Goal: Transaction & Acquisition: Book appointment/travel/reservation

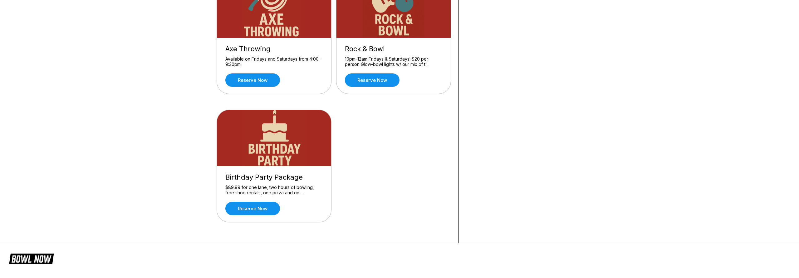
scroll to position [285, 0]
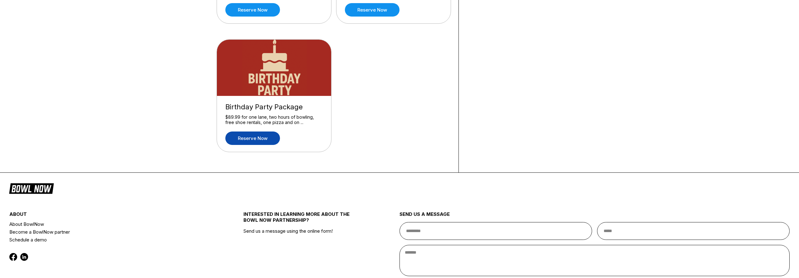
click at [256, 138] on link "Reserve now" at bounding box center [252, 137] width 55 height 13
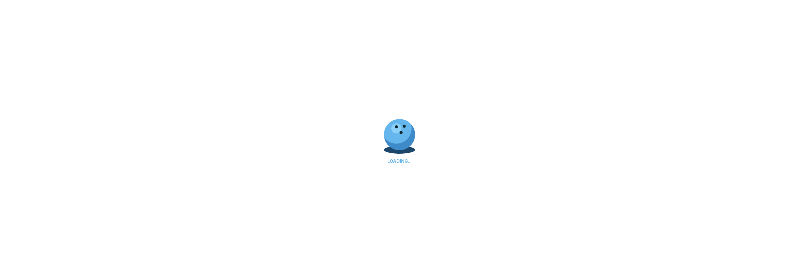
scroll to position [0, 0]
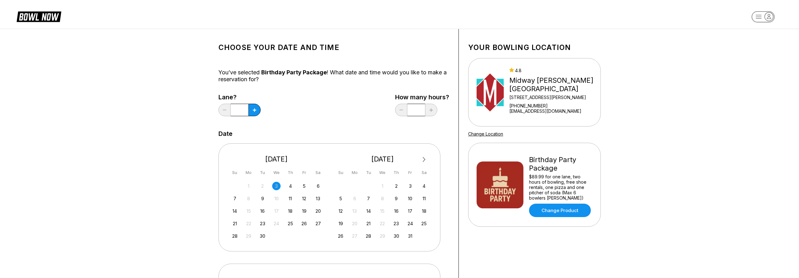
click at [92, 193] on div "Choose your Date and time You’ve selected Birthday Party Package ! What date an…" at bounding box center [399, 261] width 799 height 465
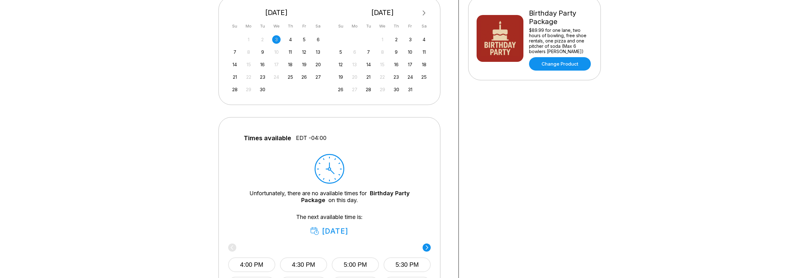
scroll to position [178, 0]
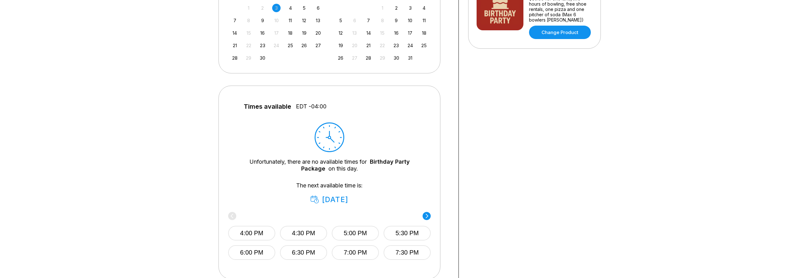
click at [97, 192] on div "Choose your Date and time You’ve selected Birthday Party Package ! What date an…" at bounding box center [399, 83] width 799 height 465
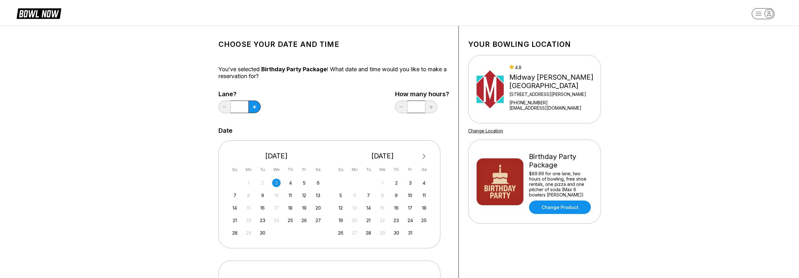
scroll to position [0, 0]
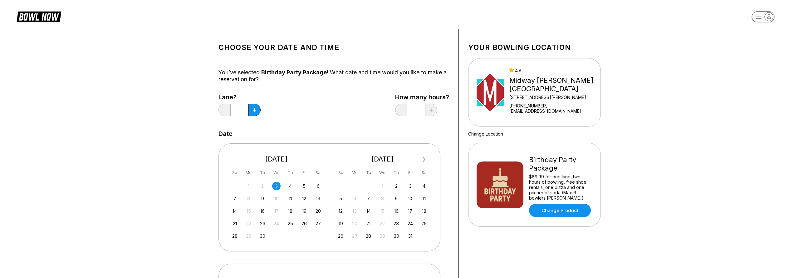
click at [660, 94] on div "Choose your Date and time You’ve selected Birthday Party Package ! What date an…" at bounding box center [399, 261] width 799 height 465
click at [563, 212] on link "Change Product" at bounding box center [560, 210] width 62 height 13
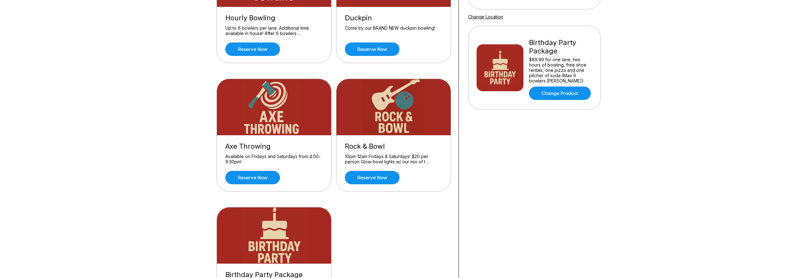
scroll to position [142, 0]
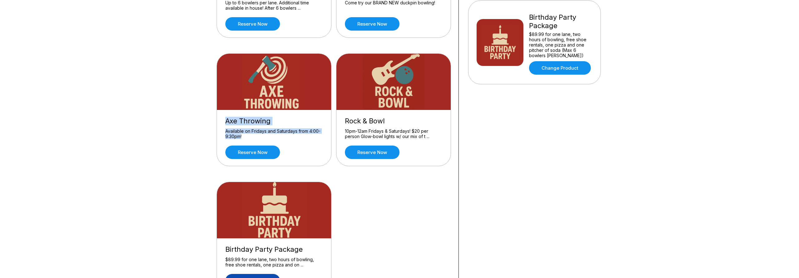
drag, startPoint x: 91, startPoint y: 99, endPoint x: 153, endPoint y: 121, distance: 66.1
click at [153, 121] on div "What you want to do? Hourly Bowling Up to 6 bowlers per lane. Additional time a…" at bounding box center [399, 100] width 799 height 429
click at [135, 117] on div "What you want to do? Hourly Bowling Up to 6 bowlers per lane. Additional time a…" at bounding box center [399, 100] width 799 height 429
drag, startPoint x: 118, startPoint y: 92, endPoint x: 156, endPoint y: 111, distance: 42.2
click at [209, 126] on div "What you want to do? Hourly Bowling Up to 6 bowlers per lane. Additional time a…" at bounding box center [399, 100] width 799 height 429
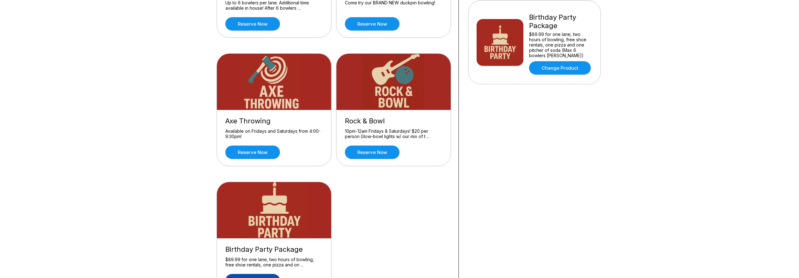
click at [150, 108] on div "What you want to do? Hourly Bowling Up to 6 bowlers per lane. Additional time a…" at bounding box center [399, 100] width 799 height 429
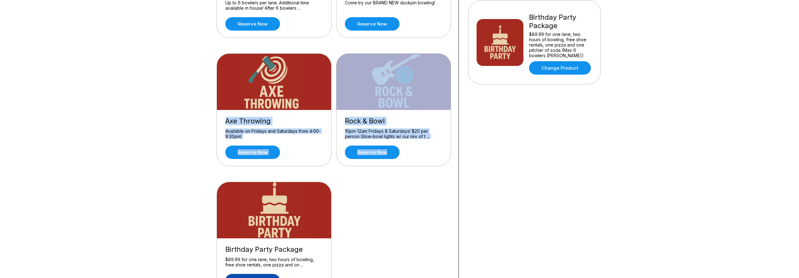
drag, startPoint x: 111, startPoint y: 66, endPoint x: 107, endPoint y: 94, distance: 27.7
click at [236, 128] on div "What you want to do? Hourly Bowling Up to 6 bowlers per lane. Additional time a…" at bounding box center [399, 100] width 799 height 429
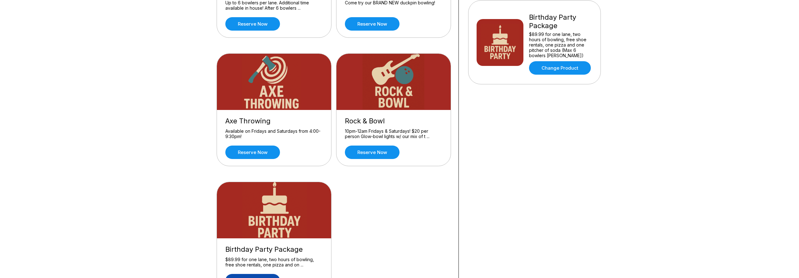
click at [107, 94] on div "What you want to do? Hourly Bowling Up to 6 bowlers per lane. Additional time a…" at bounding box center [399, 100] width 799 height 429
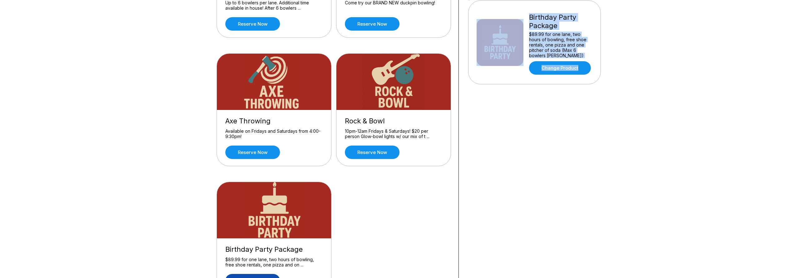
drag, startPoint x: 107, startPoint y: 78, endPoint x: 239, endPoint y: 133, distance: 142.9
click at [347, 157] on div "What you want to do? Hourly Bowling Up to 6 bowlers per lane. Additional time a…" at bounding box center [399, 100] width 799 height 429
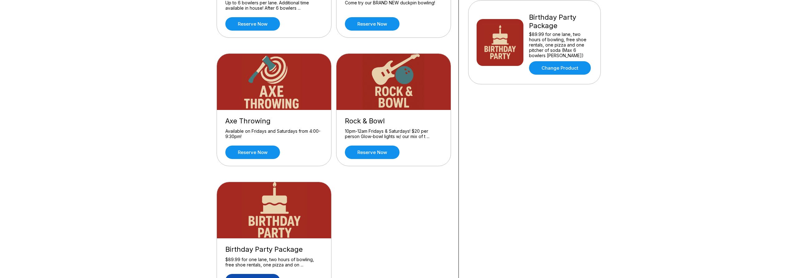
click at [154, 105] on div "What you want to do? Hourly Bowling Up to 6 bowlers per lane. Additional time a…" at bounding box center [399, 100] width 799 height 429
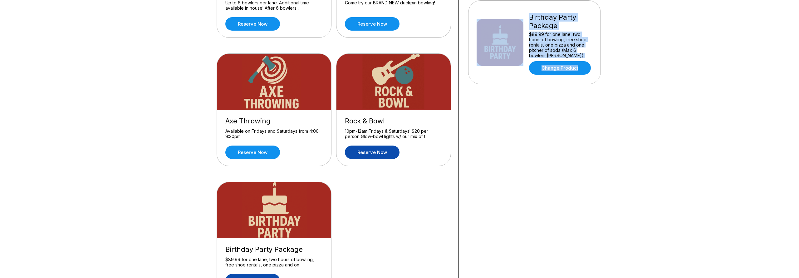
drag, startPoint x: 116, startPoint y: 63, endPoint x: 385, endPoint y: 157, distance: 284.7
click at [409, 162] on div "What you want to do? Hourly Bowling Up to 6 bowlers per lane. Additional time a…" at bounding box center [399, 100] width 799 height 429
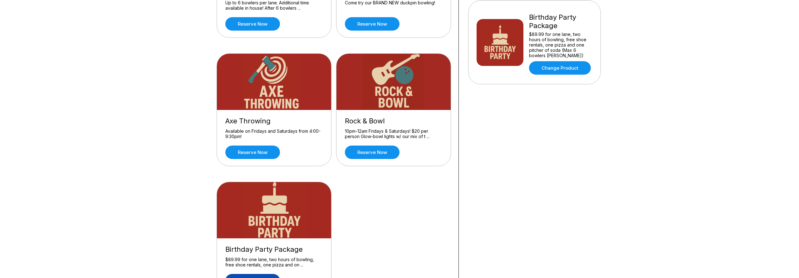
click at [131, 99] on div "What you want to do? Hourly Bowling Up to 6 bowlers per lane. Additional time a…" at bounding box center [399, 100] width 799 height 429
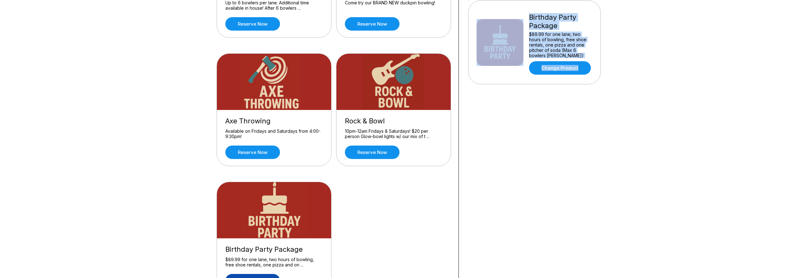
drag, startPoint x: 116, startPoint y: 72, endPoint x: 219, endPoint y: 126, distance: 116.7
click at [469, 167] on div "What you want to do? Hourly Bowling Up to 6 bowlers per lane. Additional time a…" at bounding box center [399, 100] width 799 height 429
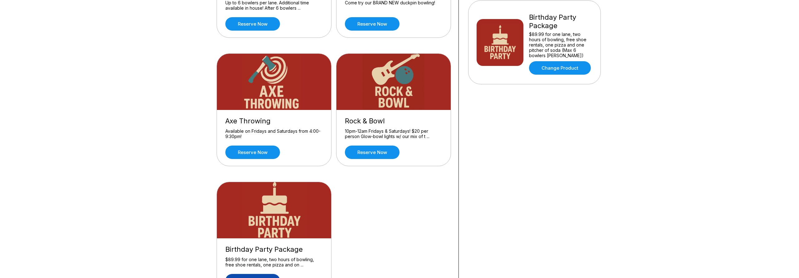
click at [97, 101] on div "What you want to do? Hourly Bowling Up to 6 bowlers per lane. Additional time a…" at bounding box center [399, 100] width 799 height 429
click at [369, 153] on link "Reserve now" at bounding box center [372, 151] width 55 height 13
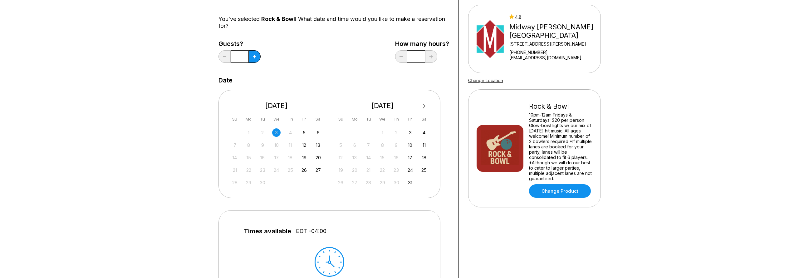
scroll to position [71, 0]
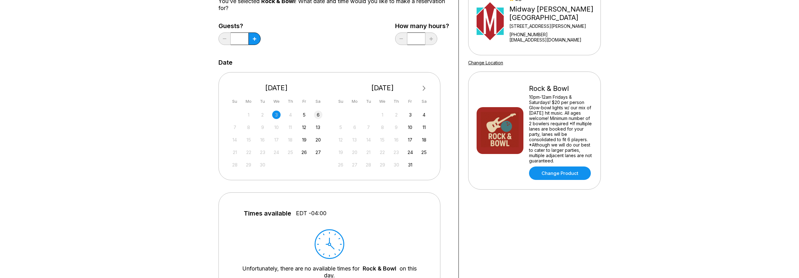
click at [320, 114] on div "6" at bounding box center [318, 115] width 8 height 8
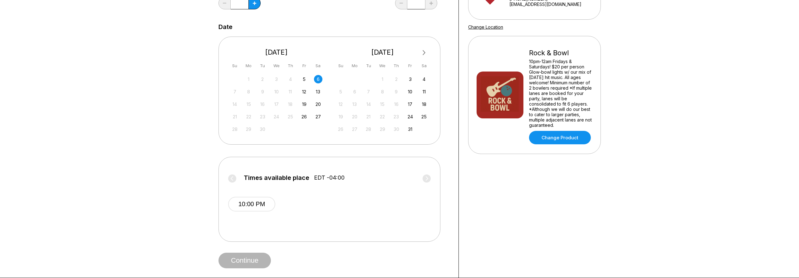
scroll to position [142, 0]
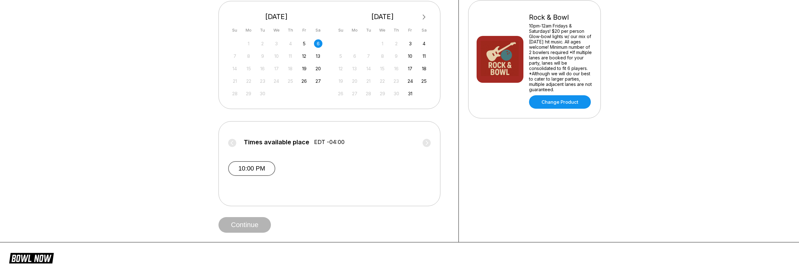
click at [250, 170] on button "10:00 PM" at bounding box center [251, 168] width 47 height 15
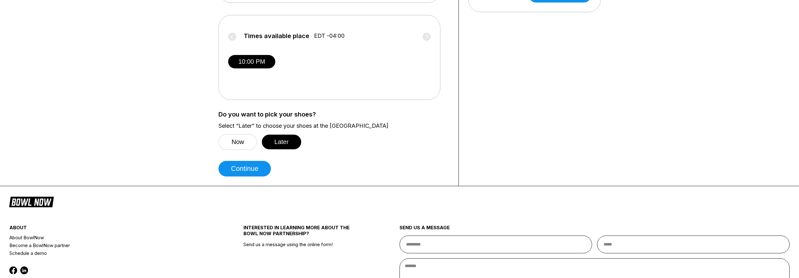
scroll to position [249, 0]
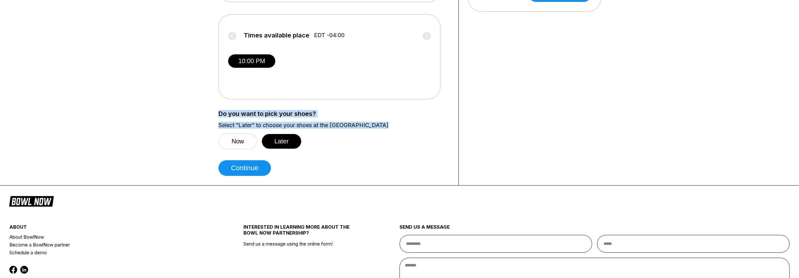
drag, startPoint x: 152, startPoint y: 111, endPoint x: 141, endPoint y: 119, distance: 13.2
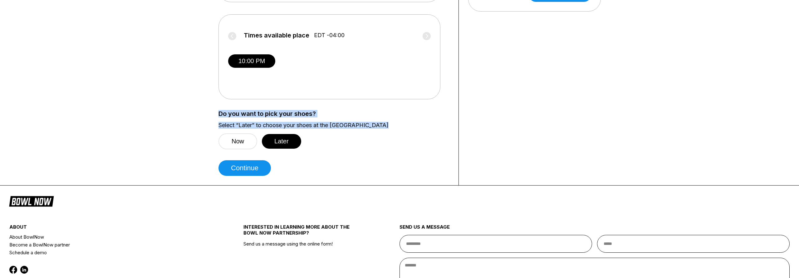
drag, startPoint x: 138, startPoint y: 107, endPoint x: 135, endPoint y: 130, distance: 22.6
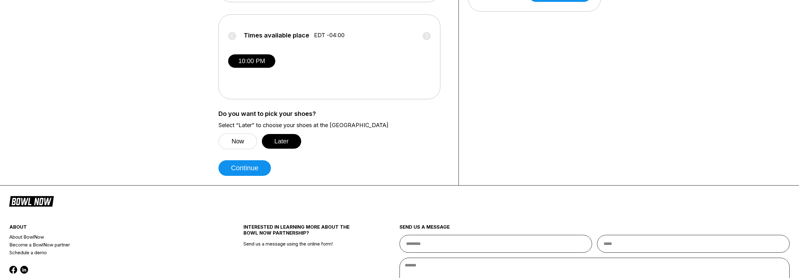
click at [245, 174] on button "Continue" at bounding box center [245, 168] width 52 height 16
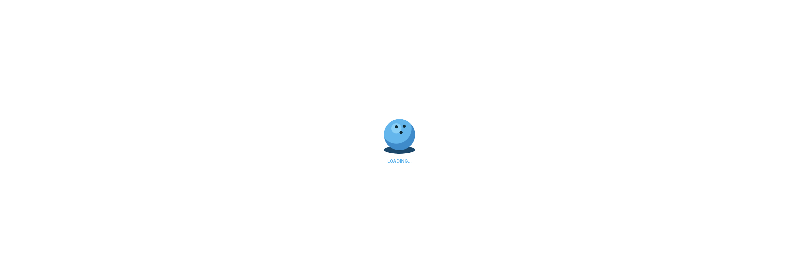
scroll to position [0, 0]
select select "**"
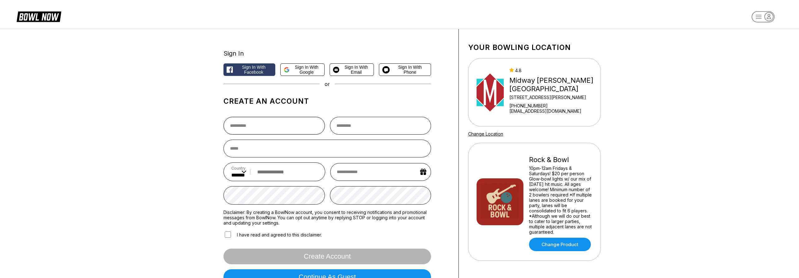
click at [265, 126] on input "text" at bounding box center [274, 126] width 101 height 18
type input "**"
type input "*******"
type input "**********"
click at [139, 146] on div "**********" at bounding box center [399, 167] width 799 height 276
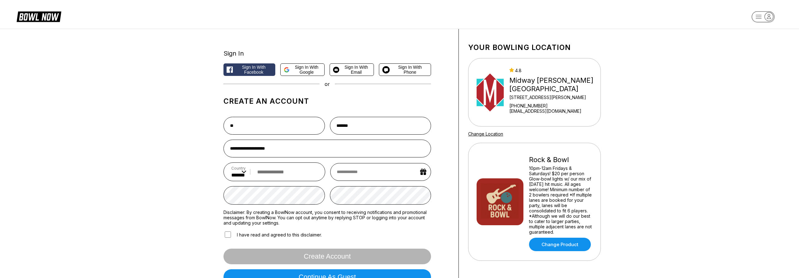
click at [280, 176] on input "tel" at bounding box center [285, 172] width 63 height 12
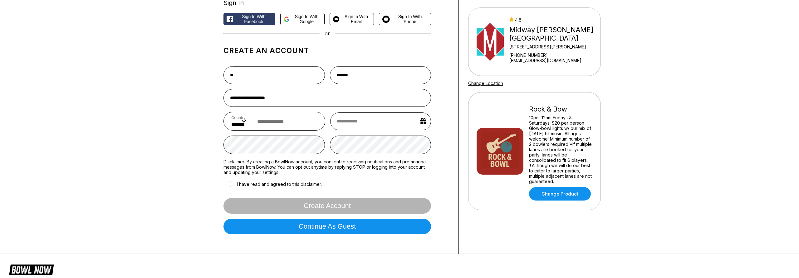
scroll to position [45, 0]
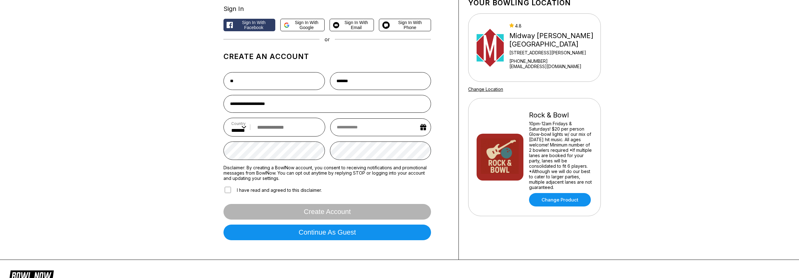
click at [196, 144] on div "**********" at bounding box center [399, 122] width 799 height 276
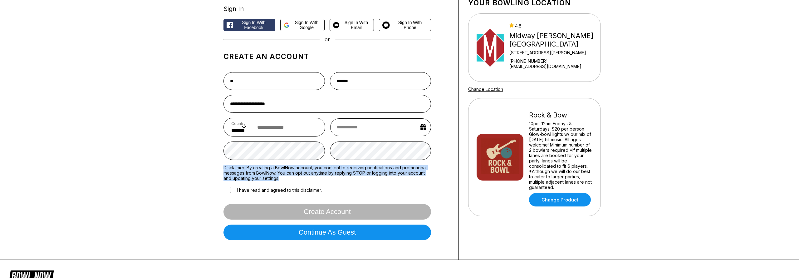
drag, startPoint x: 193, startPoint y: 149, endPoint x: 195, endPoint y: 160, distance: 11.3
click at [219, 168] on div "**********" at bounding box center [399, 122] width 799 height 276
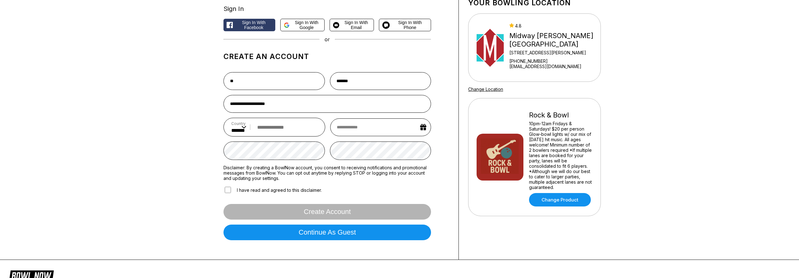
click at [185, 156] on div "**********" at bounding box center [399, 122] width 799 height 276
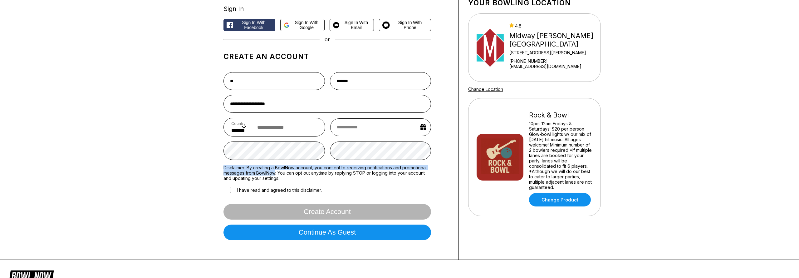
drag, startPoint x: 186, startPoint y: 154, endPoint x: 171, endPoint y: 152, distance: 15.1
click at [247, 171] on div "**********" at bounding box center [399, 122] width 799 height 276
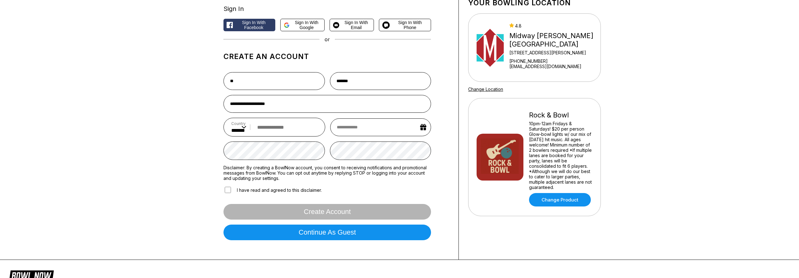
click at [156, 146] on div "**********" at bounding box center [399, 122] width 799 height 276
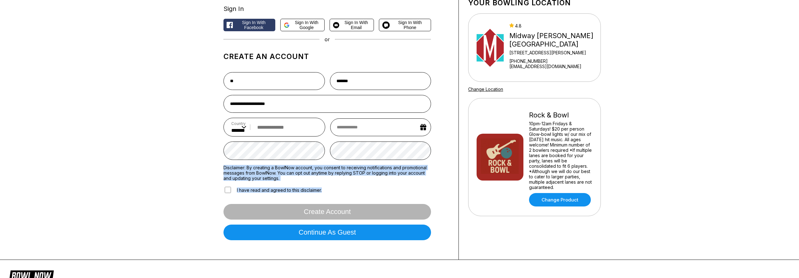
drag, startPoint x: 336, startPoint y: 189, endPoint x: 207, endPoint y: 165, distance: 131.0
click at [326, 186] on div "**********" at bounding box center [399, 122] width 799 height 276
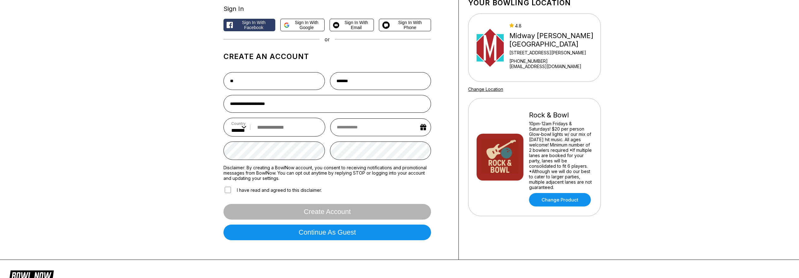
click at [156, 152] on div "**********" at bounding box center [399, 122] width 799 height 276
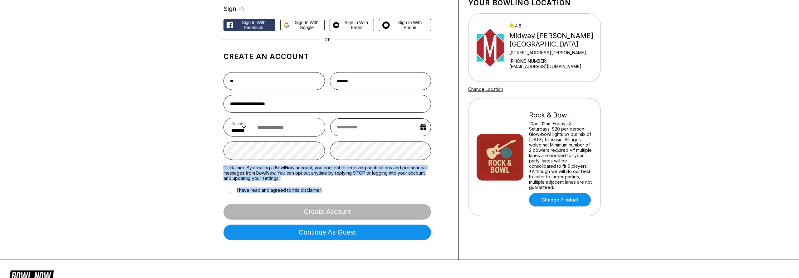
drag, startPoint x: 175, startPoint y: 149, endPoint x: 182, endPoint y: 155, distance: 10.2
click at [351, 195] on div "**********" at bounding box center [399, 122] width 799 height 276
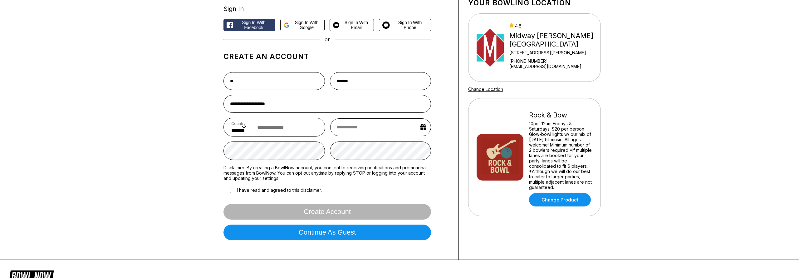
click at [169, 149] on div "**********" at bounding box center [399, 122] width 799 height 276
drag, startPoint x: 227, startPoint y: 163, endPoint x: 360, endPoint y: 197, distance: 136.7
click at [367, 201] on div "**********" at bounding box center [399, 122] width 799 height 276
click at [169, 146] on div "**********" at bounding box center [399, 122] width 799 height 276
click at [284, 129] on input "tel" at bounding box center [285, 127] width 63 height 12
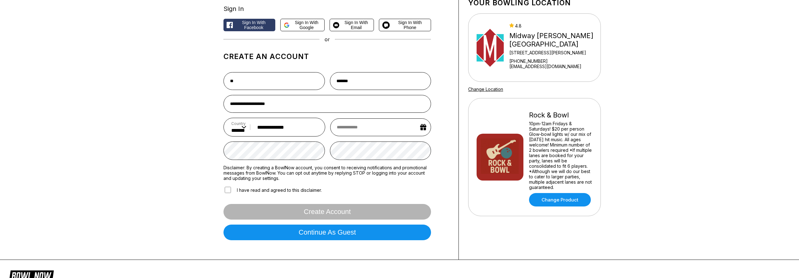
type input "**********"
select select "*"
select select "****"
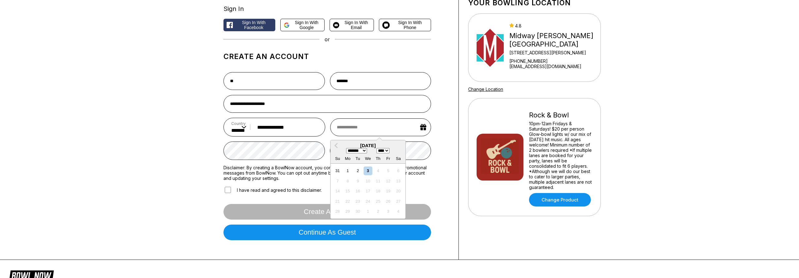
type input "*"
select select "*"
type input "**"
select select "****"
type input "****"
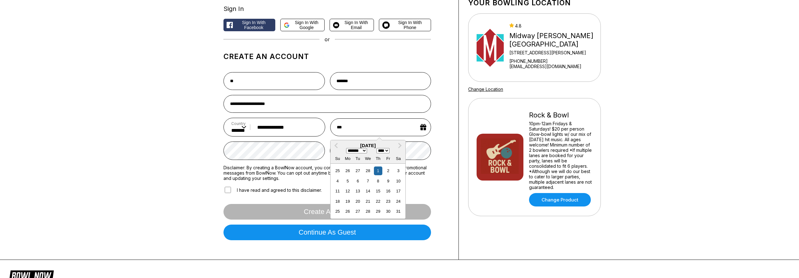
select select "****"
click at [362, 126] on input "****" at bounding box center [380, 127] width 101 height 18
type input "**********"
click at [162, 171] on div "**********" at bounding box center [399, 122] width 799 height 276
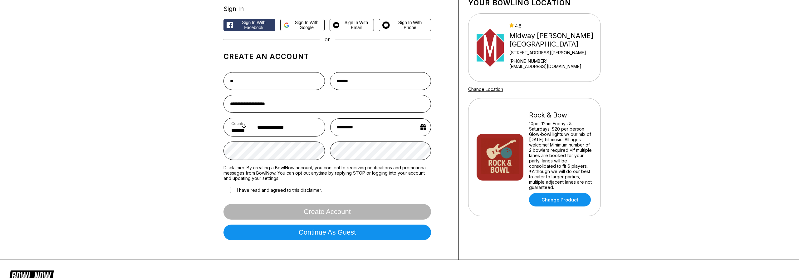
click at [376, 128] on input "**********" at bounding box center [380, 127] width 101 height 18
select select "*"
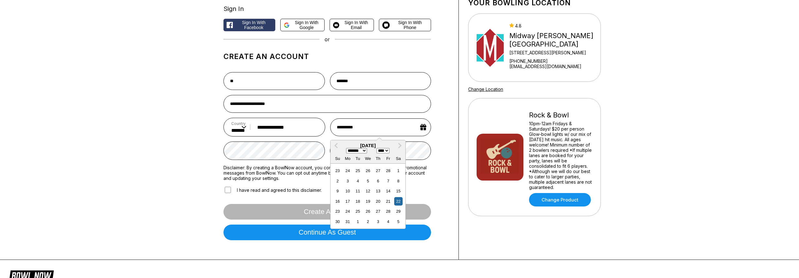
click at [377, 148] on select "**** **** **** **** **** **** **** **** **** **** **** **** **** **** **** ****…" at bounding box center [383, 150] width 13 height 5
select select "****"
click option "****" at bounding box center [0, 0] width 0 height 0
click at [151, 139] on div "**********" at bounding box center [399, 122] width 799 height 276
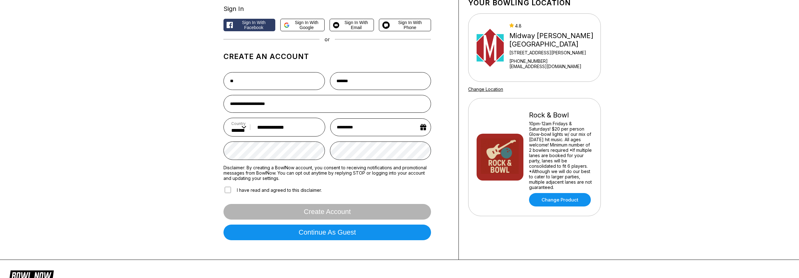
click at [141, 153] on div "**********" at bounding box center [399, 122] width 799 height 276
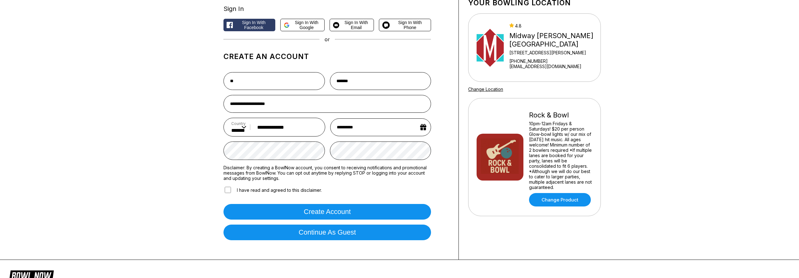
click at [115, 148] on div "**********" at bounding box center [399, 122] width 799 height 276
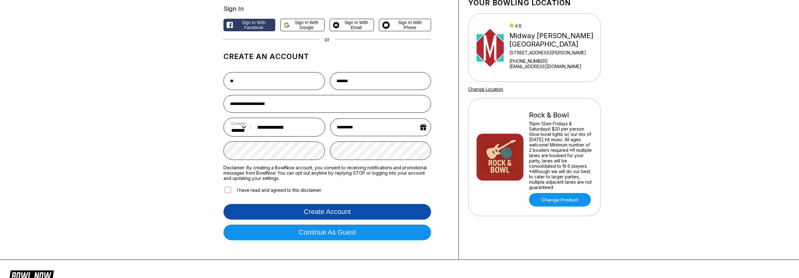
click at [330, 213] on button "Create account" at bounding box center [328, 212] width 208 height 16
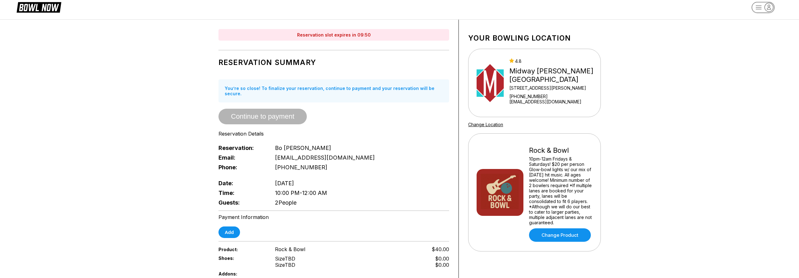
scroll to position [0, 0]
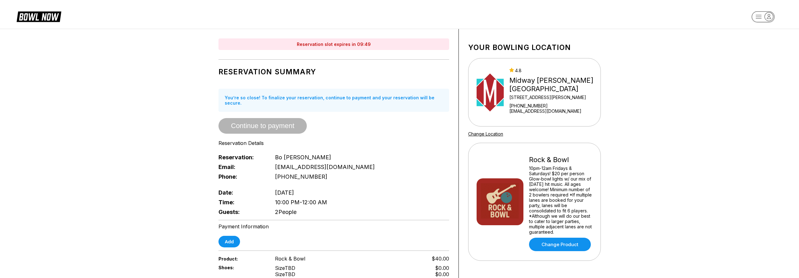
click at [110, 204] on div "Reservation slot expires in 09:49 Reservation Summary You’re so close! To final…" at bounding box center [399, 234] width 799 height 411
click at [100, 205] on div "Reservation slot expires in 09:47 Reservation Summary You’re so close! To final…" at bounding box center [399, 234] width 799 height 411
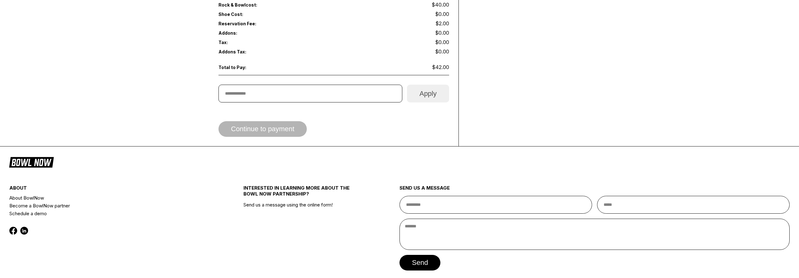
scroll to position [318, 0]
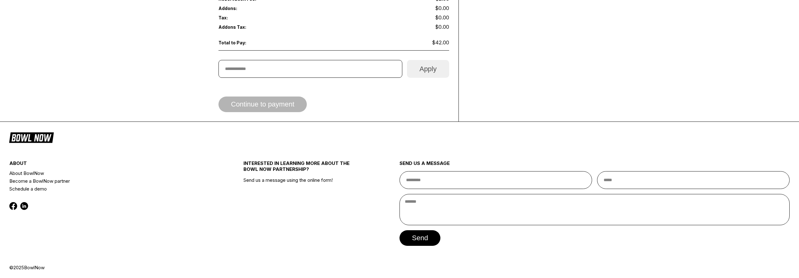
click at [126, 154] on div "about About BowlNow Become a BowlNow partner Schedule a demo" at bounding box center [106, 205] width 195 height 118
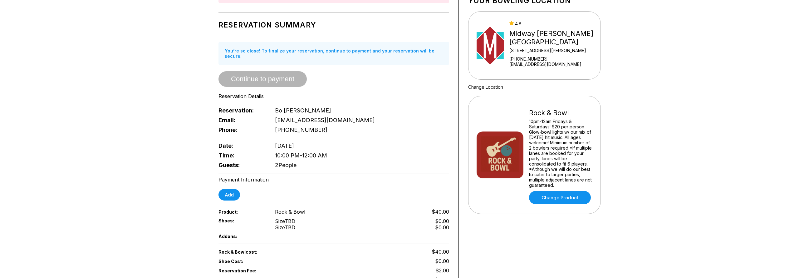
scroll to position [0, 0]
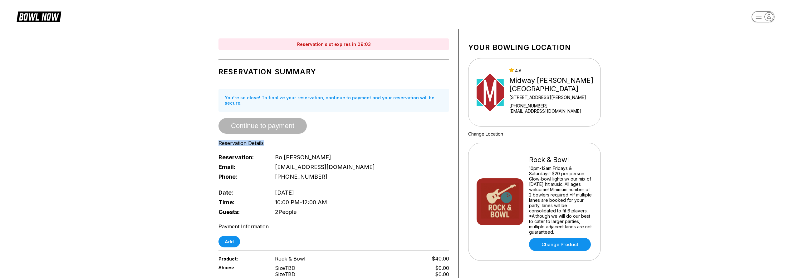
click at [143, 141] on div "Reservation slot expires in 09:03 Reservation Summary You’re so close! To final…" at bounding box center [399, 234] width 799 height 411
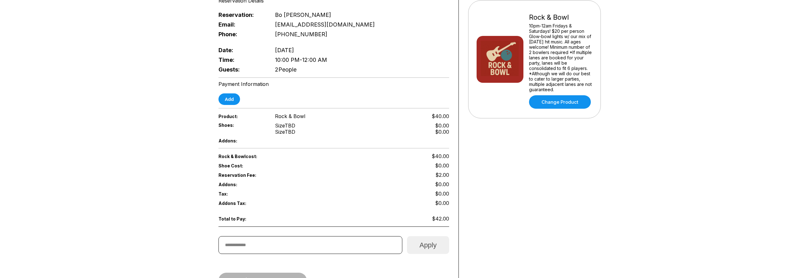
click at [144, 139] on div "Reservation slot expires in 09:02 Reservation Summary You’re so close! To final…" at bounding box center [399, 91] width 799 height 411
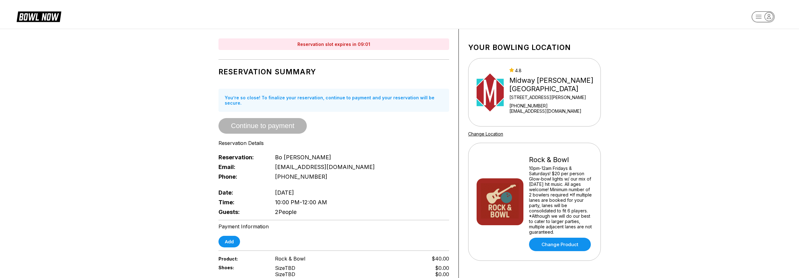
click at [140, 137] on div "Reservation slot expires in 09:01 Reservation Summary You’re so close! To final…" at bounding box center [399, 234] width 799 height 411
drag, startPoint x: 115, startPoint y: 175, endPoint x: 109, endPoint y: 128, distance: 47.2
click at [115, 175] on div "Reservation slot expires in 08:20 Reservation Summary You’re so close! To final…" at bounding box center [399, 234] width 799 height 411
drag, startPoint x: 109, startPoint y: 128, endPoint x: 179, endPoint y: 134, distance: 69.9
click at [373, 202] on div "Reservation slot expires in 08:20 Reservation Summary You’re so close! To final…" at bounding box center [399, 234] width 799 height 411
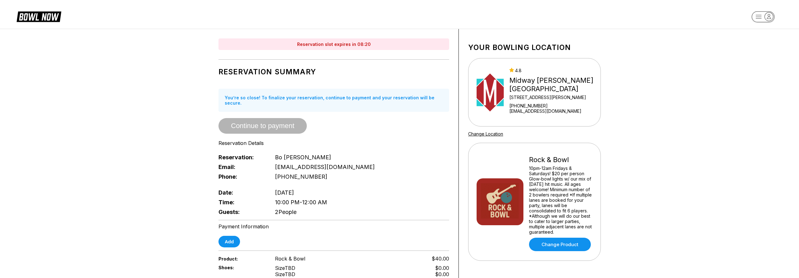
click at [171, 126] on div "Reservation slot expires in 08:20 Reservation Summary You’re so close! To final…" at bounding box center [399, 234] width 799 height 411
drag, startPoint x: 164, startPoint y: 101, endPoint x: 379, endPoint y: 192, distance: 233.8
click at [381, 192] on div "Reservation slot expires in 08:19 Reservation Summary You’re so close! To final…" at bounding box center [399, 234] width 799 height 411
click at [148, 135] on div "Reservation slot expires in 08:19 Reservation Summary You’re so close! To final…" at bounding box center [399, 234] width 799 height 411
drag, startPoint x: 191, startPoint y: 142, endPoint x: 370, endPoint y: 203, distance: 188.8
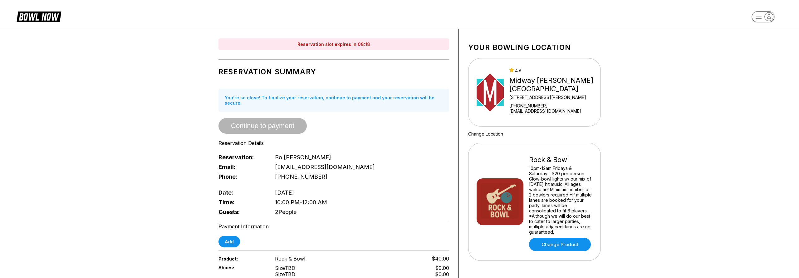
click at [383, 197] on div "Reservation slot expires in 08:18 Reservation Summary You’re so close! To final…" at bounding box center [399, 234] width 799 height 411
drag, startPoint x: 381, startPoint y: 211, endPoint x: 140, endPoint y: 122, distance: 256.3
click at [140, 122] on div "Reservation slot expires in 08:17 Reservation Summary You’re so close! To final…" at bounding box center [399, 234] width 799 height 411
drag, startPoint x: 161, startPoint y: 120, endPoint x: 387, endPoint y: 207, distance: 242.1
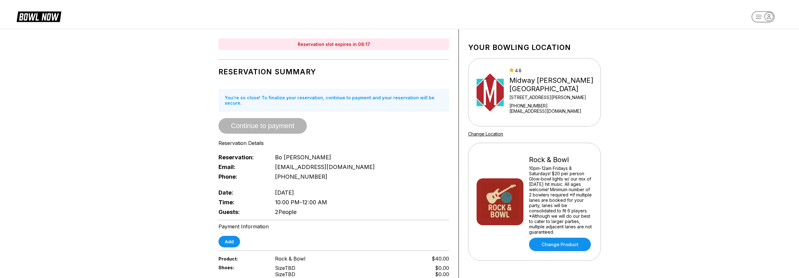
click at [388, 208] on div "Reservation slot expires in 08:17 Reservation Summary You’re so close! To final…" at bounding box center [399, 234] width 799 height 411
click at [140, 154] on div "Reservation slot expires in 08:16 Reservation Summary You’re so close! To final…" at bounding box center [399, 234] width 799 height 411
drag, startPoint x: 321, startPoint y: 201, endPoint x: 387, endPoint y: 204, distance: 66.0
click at [393, 208] on div "Reservation slot expires in 08:16 Reservation Summary You’re so close! To final…" at bounding box center [399, 234] width 799 height 411
click at [175, 169] on div "Reservation slot expires in 08:15 Reservation Summary You’re so close! To final…" at bounding box center [399, 234] width 799 height 411
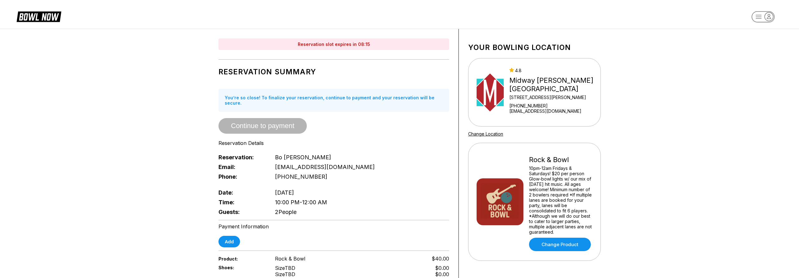
drag, startPoint x: 155, startPoint y: 148, endPoint x: 341, endPoint y: 202, distance: 193.0
click at [380, 211] on div "Reservation slot expires in 08:15 Reservation Summary You’re so close! To final…" at bounding box center [399, 234] width 799 height 411
click at [169, 161] on div "Reservation slot expires in 08:15 Reservation Summary You’re so close! To final…" at bounding box center [399, 234] width 799 height 411
click at [168, 161] on div "Reservation slot expires in 08:10 Reservation Summary You’re so close! To final…" at bounding box center [399, 234] width 799 height 411
click at [561, 242] on link "Change Product" at bounding box center [560, 244] width 62 height 13
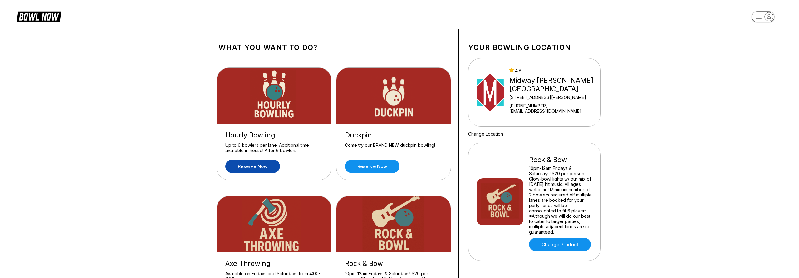
click at [253, 165] on link "Reserve now" at bounding box center [252, 166] width 55 height 13
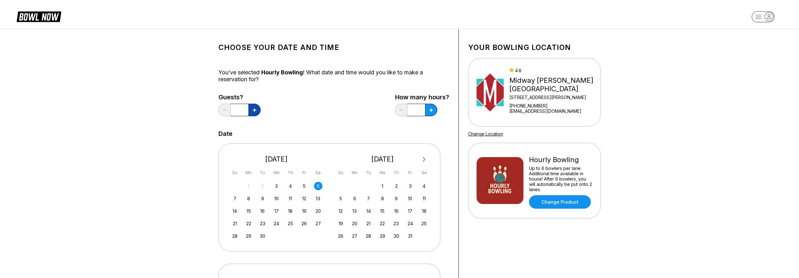
click at [257, 107] on button at bounding box center [255, 110] width 12 height 12
type input "*"
click at [430, 113] on button at bounding box center [431, 110] width 12 height 12
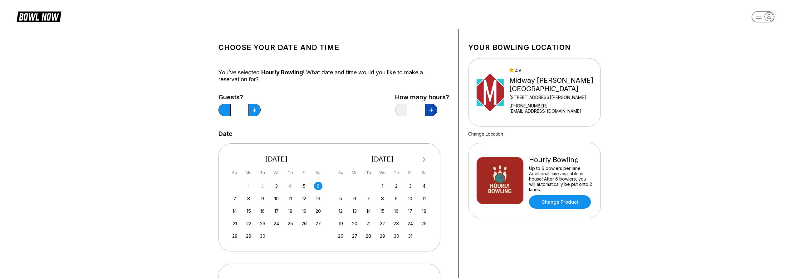
type input "***"
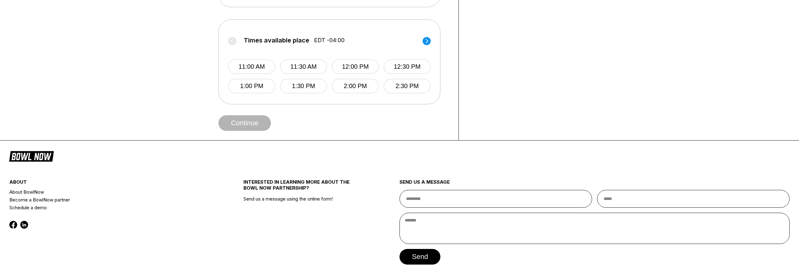
scroll to position [249, 0]
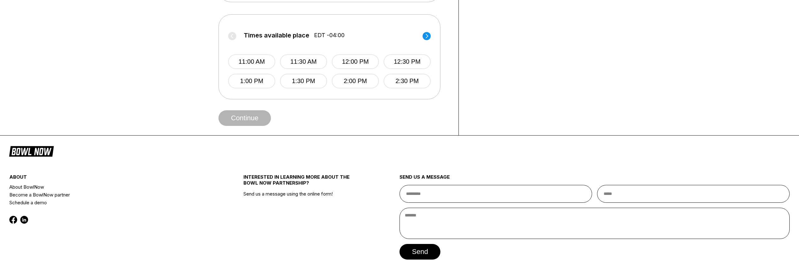
drag, startPoint x: 137, startPoint y: 116, endPoint x: 159, endPoint y: 108, distance: 23.3
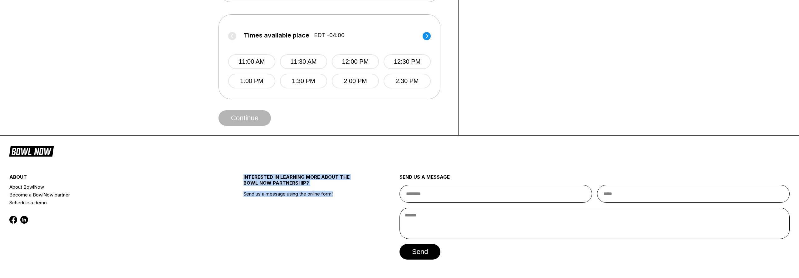
drag, startPoint x: 166, startPoint y: 106, endPoint x: 237, endPoint y: 155, distance: 85.7
click at [252, 162] on div "Choose your Date and time You’ve selected Hourly Bowling ! What date and time w…" at bounding box center [399, 22] width 799 height 543
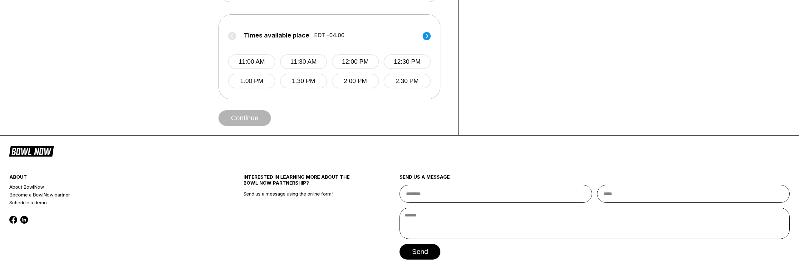
drag, startPoint x: 170, startPoint y: 115, endPoint x: 166, endPoint y: 110, distance: 6.1
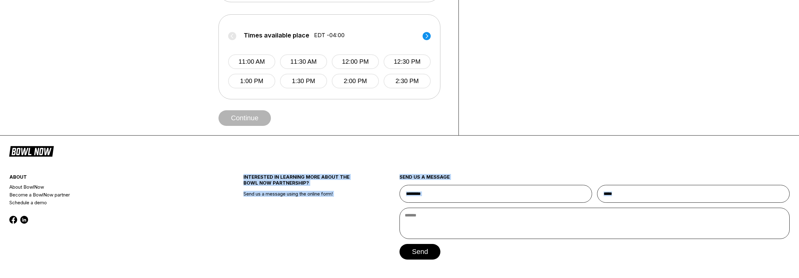
drag, startPoint x: 333, startPoint y: 197, endPoint x: 282, endPoint y: 180, distance: 54.0
click at [333, 202] on div "Choose your Date and time You’ve selected Hourly Bowling ! What date and time w…" at bounding box center [399, 22] width 799 height 543
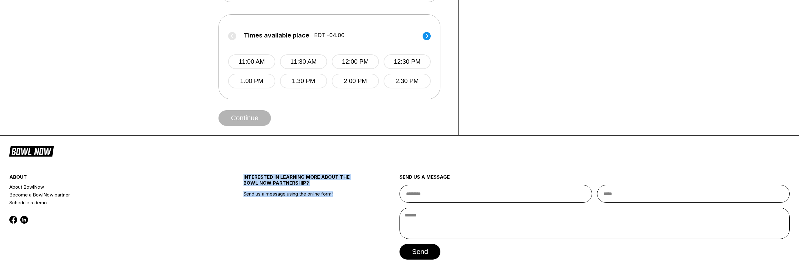
drag, startPoint x: 151, startPoint y: 95, endPoint x: 169, endPoint y: 136, distance: 44.9
click at [353, 219] on div "Choose your Date and time You’ve selected Hourly Bowling ! What date and time w…" at bounding box center [399, 22] width 799 height 543
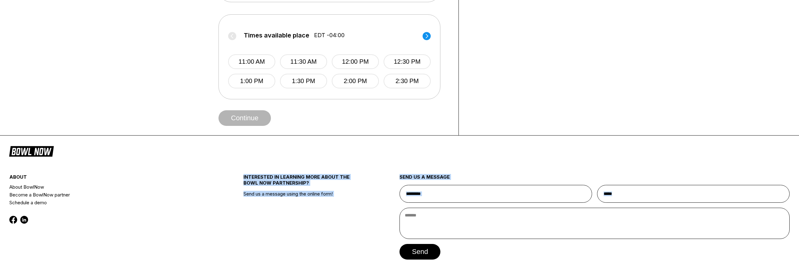
drag, startPoint x: 135, startPoint y: 102, endPoint x: 339, endPoint y: 201, distance: 226.9
click at [371, 219] on div "Choose your Date and time You’ve selected Hourly Bowling ! What date and time w…" at bounding box center [399, 22] width 799 height 543
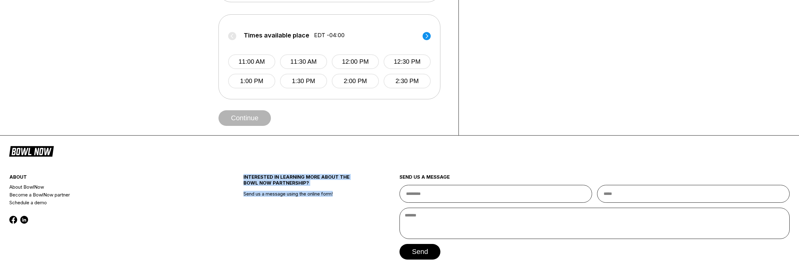
drag, startPoint x: 147, startPoint y: 102, endPoint x: 147, endPoint y: 130, distance: 27.8
click at [358, 222] on div "Choose your Date and time You’ve selected Hourly Bowling ! What date and time w…" at bounding box center [399, 22] width 799 height 543
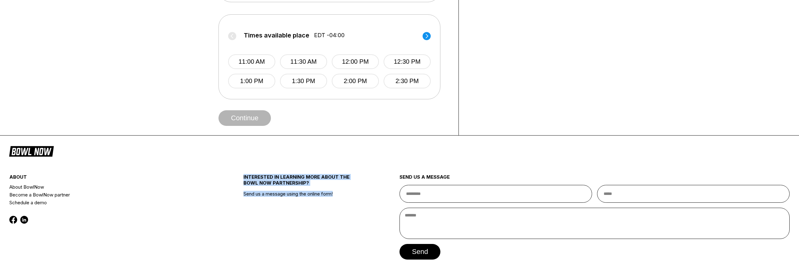
drag, startPoint x: 125, startPoint y: 98, endPoint x: 287, endPoint y: 178, distance: 180.1
click at [359, 216] on div "Choose your Date and time You’ve selected Hourly Bowling ! What date and time w…" at bounding box center [399, 22] width 799 height 543
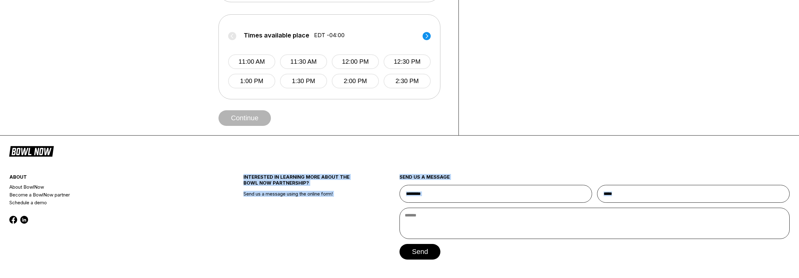
drag, startPoint x: 147, startPoint y: 98, endPoint x: 175, endPoint y: 124, distance: 38.0
click at [378, 230] on div "Choose your Date and time You’ve selected Hourly Bowling ! What date and time w…" at bounding box center [399, 22] width 799 height 543
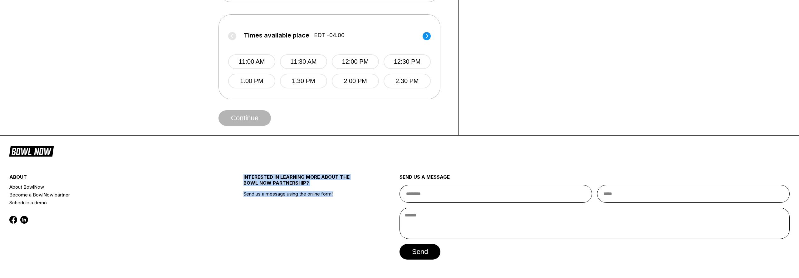
drag, startPoint x: 146, startPoint y: 94, endPoint x: 259, endPoint y: 173, distance: 138.0
click at [363, 229] on div "Choose your Date and time You’ve selected Hourly Bowling ! What date and time w…" at bounding box center [399, 22] width 799 height 543
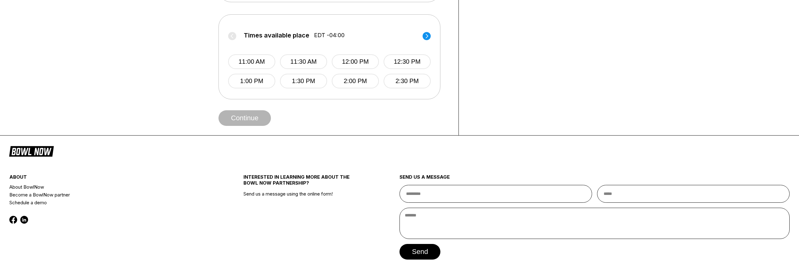
drag, startPoint x: 131, startPoint y: 103, endPoint x: 204, endPoint y: 145, distance: 84.3
click at [369, 222] on div "Choose your Date and time You’ve selected Hourly Bowling ! What date and time w…" at bounding box center [399, 22] width 799 height 543
drag, startPoint x: 193, startPoint y: 176, endPoint x: 184, endPoint y: 180, distance: 10.1
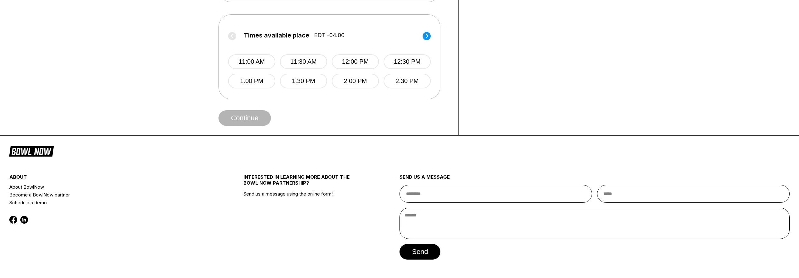
click at [186, 180] on div "about" at bounding box center [106, 178] width 195 height 9
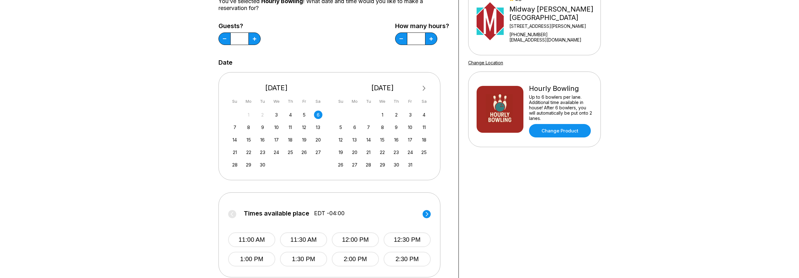
scroll to position [214, 0]
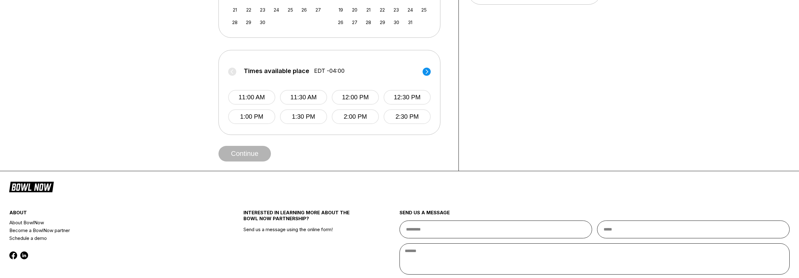
click at [188, 208] on div "about About BowlNow Become a BowlNow partner Schedule a demo" at bounding box center [106, 255] width 195 height 118
drag, startPoint x: 143, startPoint y: 92, endPoint x: 205, endPoint y: 199, distance: 123.6
click at [205, 199] on div "Choose your Date and time You’ve selected Hourly Bowling ! What date and time w…" at bounding box center [399, 57] width 799 height 543
click at [163, 220] on link "About BowlNow" at bounding box center [106, 223] width 195 height 8
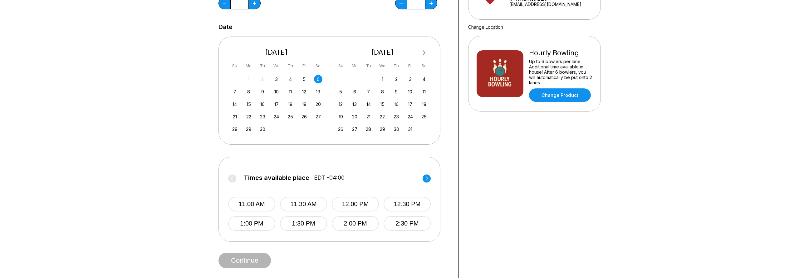
scroll to position [0, 0]
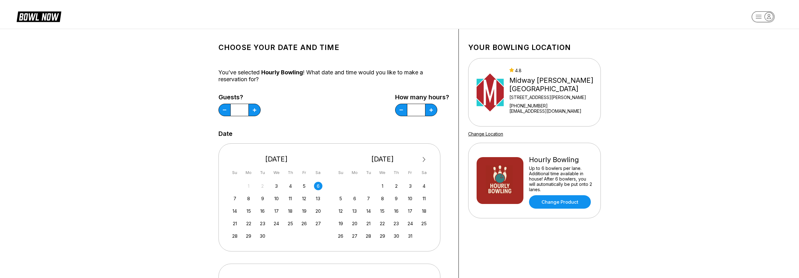
click at [773, 17] on icon "button" at bounding box center [769, 16] width 8 height 8
click at [760, 41] on div "All Bookings" at bounding box center [763, 46] width 43 height 11
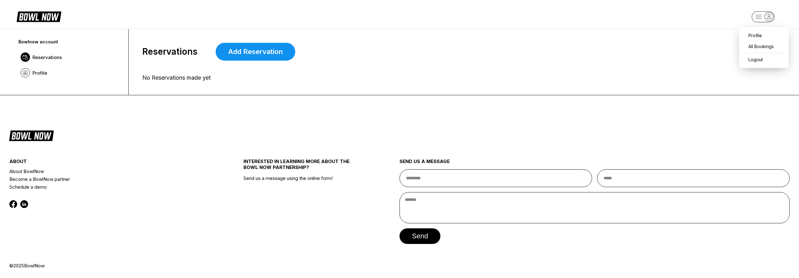
click at [771, 14] on icon "button" at bounding box center [769, 16] width 8 height 8
click at [764, 33] on div "Profile" at bounding box center [763, 35] width 43 height 11
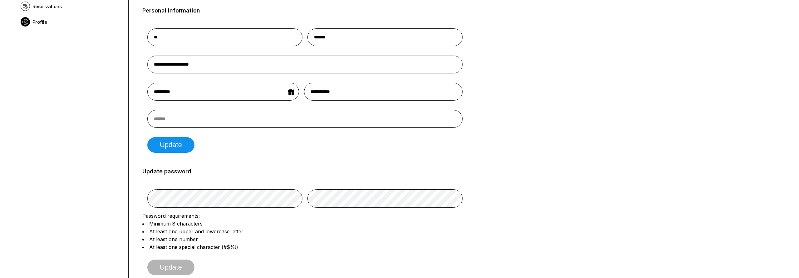
scroll to position [36, 0]
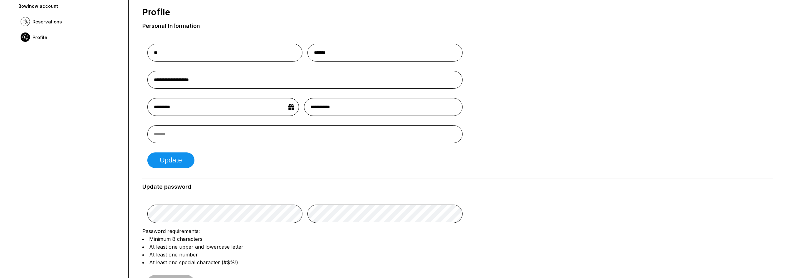
click at [549, 70] on form "**********" at bounding box center [457, 103] width 631 height 139
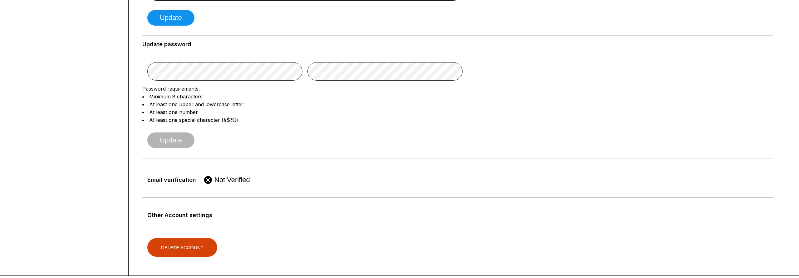
click at [547, 68] on form "Password requirements: Minimum 8 characters At least one upper and lowercase le…" at bounding box center [457, 103] width 631 height 100
click at [544, 64] on form "Password requirements: Minimum 8 characters At least one upper and lowercase le…" at bounding box center [457, 103] width 631 height 100
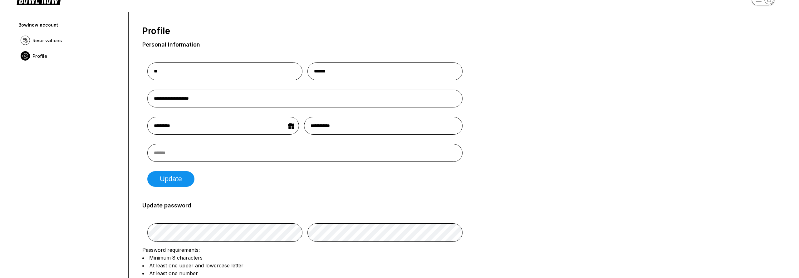
scroll to position [0, 0]
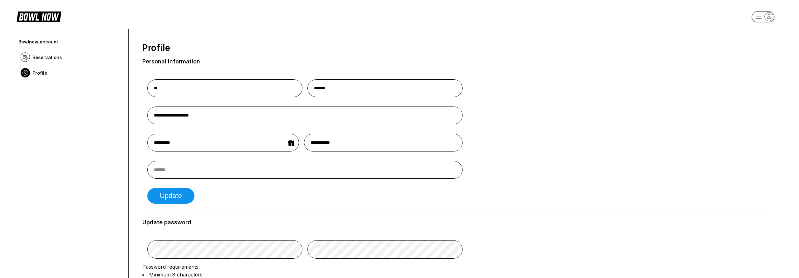
click at [537, 58] on div "Profile Personal Information" at bounding box center [457, 54] width 631 height 22
click at [547, 136] on form "**********" at bounding box center [457, 139] width 631 height 139
click at [555, 122] on form "**********" at bounding box center [457, 139] width 631 height 139
click at [546, 123] on form "**********" at bounding box center [457, 139] width 631 height 139
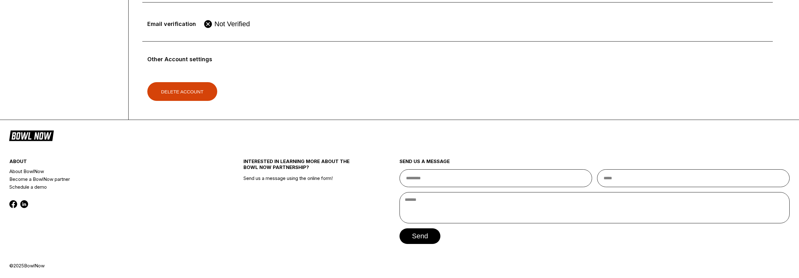
click at [545, 122] on footer "about About BowlNow Become a BowlNow partner Schedule a demo INTERESTED IN LEAR…" at bounding box center [399, 199] width 799 height 158
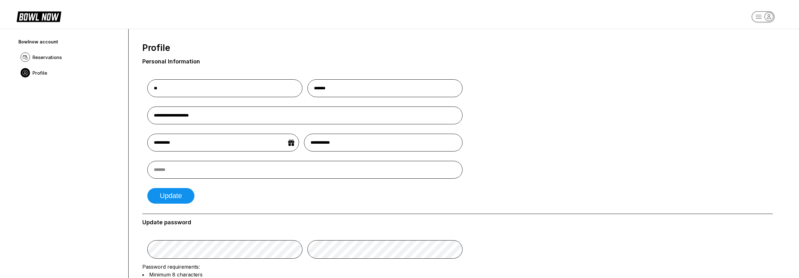
click at [543, 120] on form "**********" at bounding box center [457, 139] width 631 height 139
click at [631, 115] on form "**********" at bounding box center [457, 139] width 631 height 139
click at [592, 104] on form "**********" at bounding box center [457, 139] width 631 height 139
click at [566, 145] on form "**********" at bounding box center [457, 139] width 631 height 139
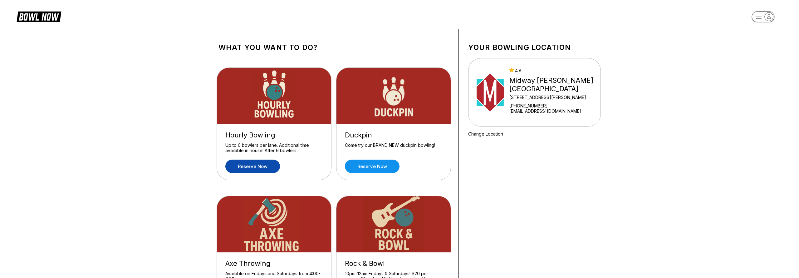
click at [258, 164] on link "Reserve now" at bounding box center [252, 166] width 55 height 13
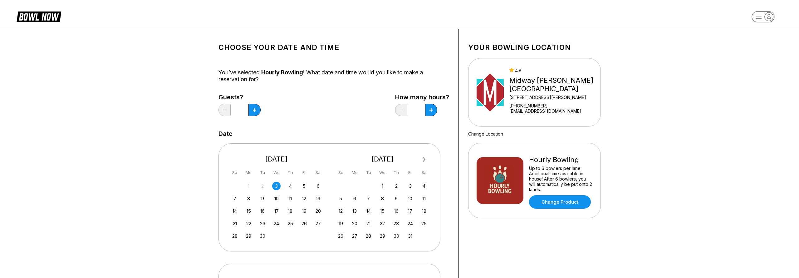
click at [161, 151] on div "Choose your Date and time You’ve selected Hourly Bowling ! What date and time w…" at bounding box center [399, 203] width 799 height 349
drag, startPoint x: 136, startPoint y: 109, endPoint x: 130, endPoint y: 106, distance: 6.3
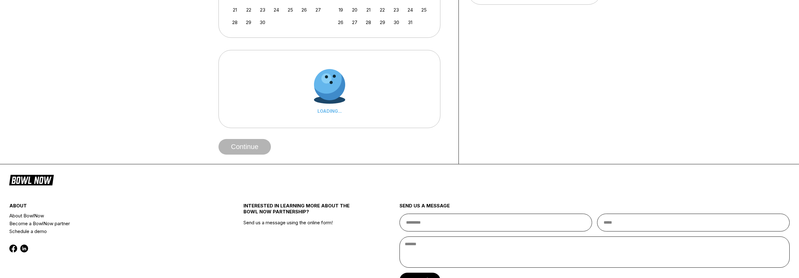
scroll to position [258, 0]
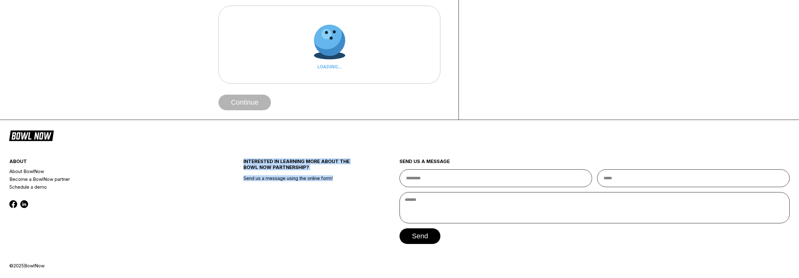
drag, startPoint x: 178, startPoint y: 122, endPoint x: 187, endPoint y: 113, distance: 13.0
click at [334, 204] on div "Choose your Date and time You’ve selected Hourly Bowling ! What date and time w…" at bounding box center [399, 10] width 799 height 536
drag, startPoint x: 140, startPoint y: 69, endPoint x: 289, endPoint y: 195, distance: 194.5
click at [289, 195] on div "Choose your Date and time You’ve selected Hourly Bowling ! What date and time w…" at bounding box center [399, 10] width 799 height 536
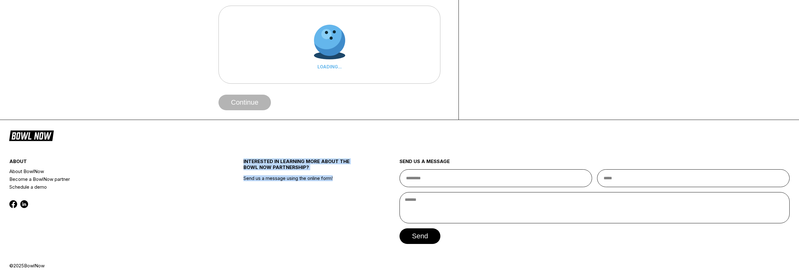
drag, startPoint x: 145, startPoint y: 57, endPoint x: 188, endPoint y: 125, distance: 80.6
click at [313, 201] on div "Choose your Date and time You’ve selected Hourly Bowling ! What date and time w…" at bounding box center [399, 10] width 799 height 536
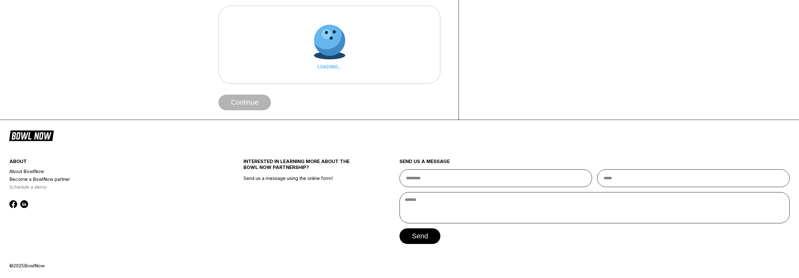
drag, startPoint x: 156, startPoint y: 215, endPoint x: 142, endPoint y: 185, distance: 33.3
click at [142, 185] on div "about About BowlNow Become a BowlNow partner Schedule a demo" at bounding box center [106, 204] width 195 height 118
click at [142, 185] on link "Schedule a demo" at bounding box center [106, 187] width 195 height 8
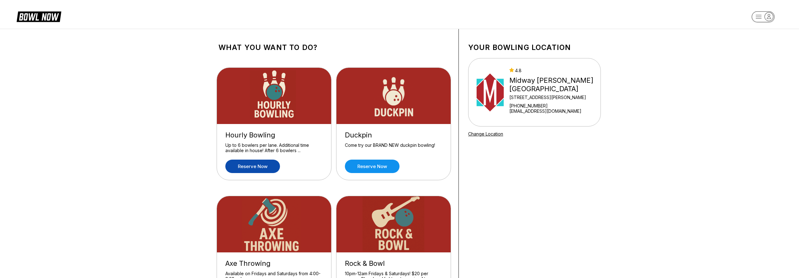
click at [256, 164] on link "Reserve now" at bounding box center [252, 166] width 55 height 13
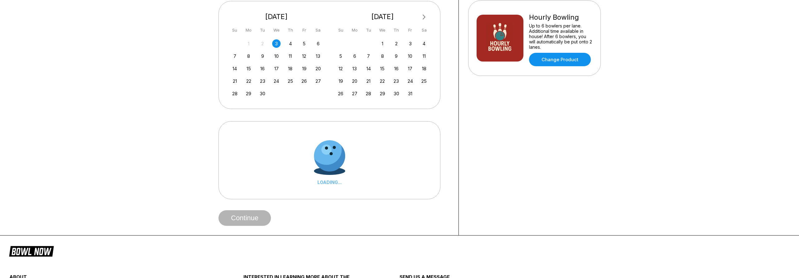
scroll to position [36, 0]
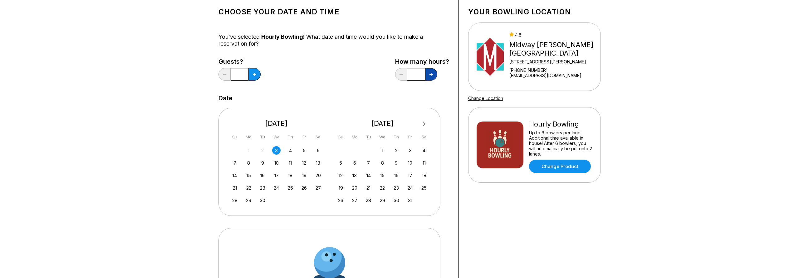
click at [433, 75] on icon at bounding box center [431, 74] width 3 height 3
type input "***"
click at [254, 77] on button at bounding box center [255, 74] width 12 height 12
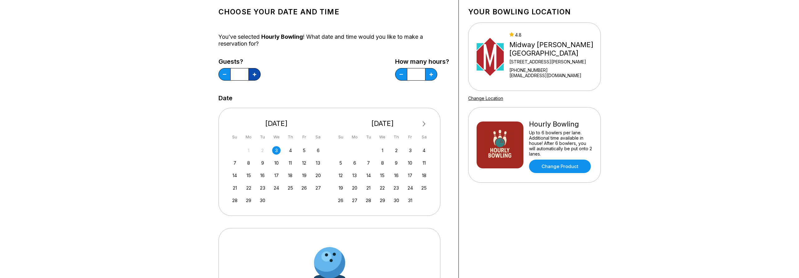
type input "*"
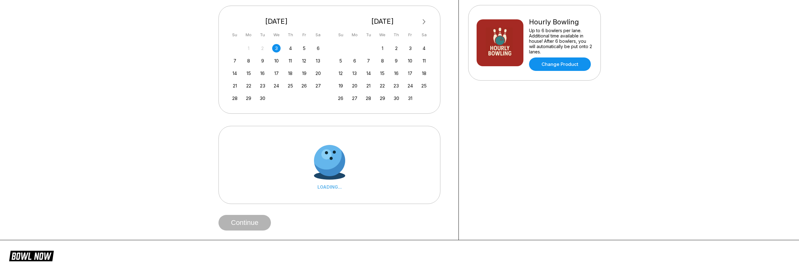
scroll to position [107, 0]
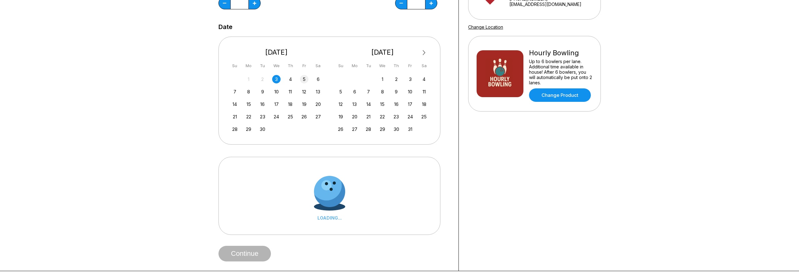
click at [304, 80] on div "5" at bounding box center [304, 79] width 8 height 8
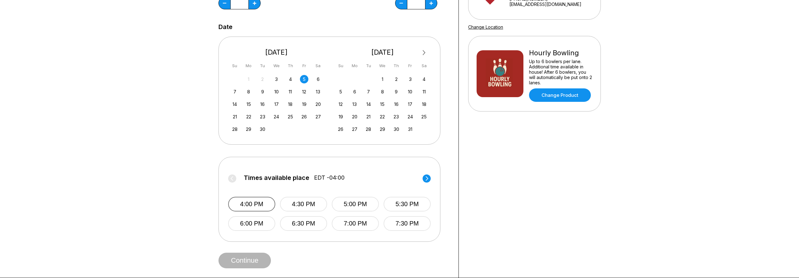
click at [255, 208] on button "4:00 PM" at bounding box center [251, 204] width 47 height 15
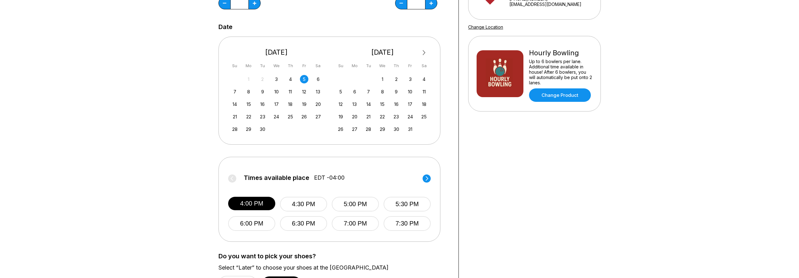
scroll to position [214, 0]
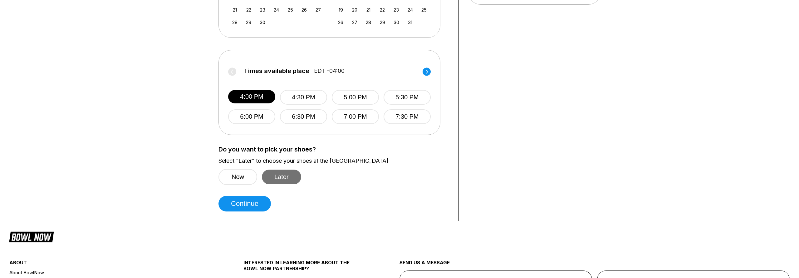
click at [284, 180] on button "Later" at bounding box center [281, 177] width 39 height 15
click at [260, 207] on button "Continue" at bounding box center [245, 204] width 52 height 16
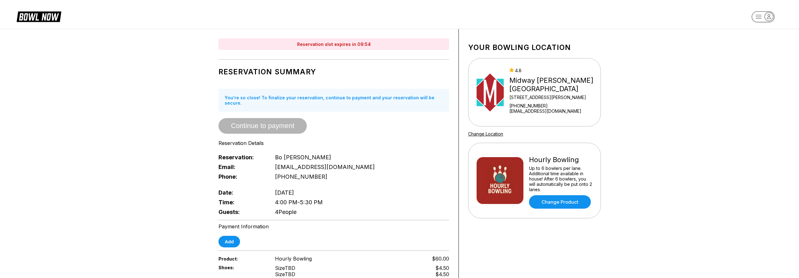
scroll to position [107, 0]
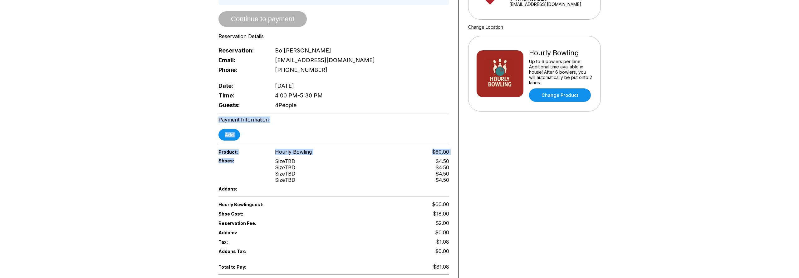
drag, startPoint x: 156, startPoint y: 135, endPoint x: 144, endPoint y: 153, distance: 21.2
click at [173, 161] on div "Reservation slot expires in 09:49 Reservation Summary You’re so close! To final…" at bounding box center [399, 115] width 799 height 387
click at [130, 147] on div "Reservation slot expires in 09:49 Reservation Summary You’re so close! To final…" at bounding box center [399, 115] width 799 height 387
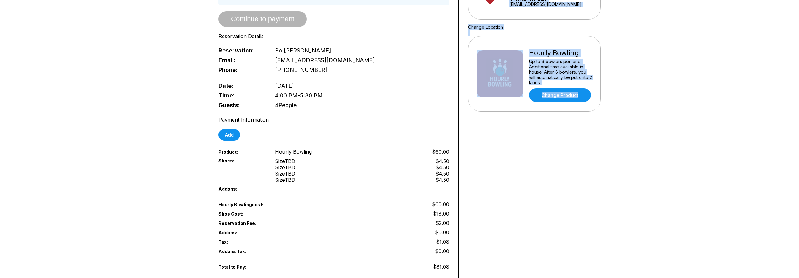
drag, startPoint x: 126, startPoint y: 130, endPoint x: 226, endPoint y: 164, distance: 105.6
click at [357, 192] on div "Reservation slot expires in 09:48 Reservation Summary You’re so close! To final…" at bounding box center [399, 115] width 799 height 387
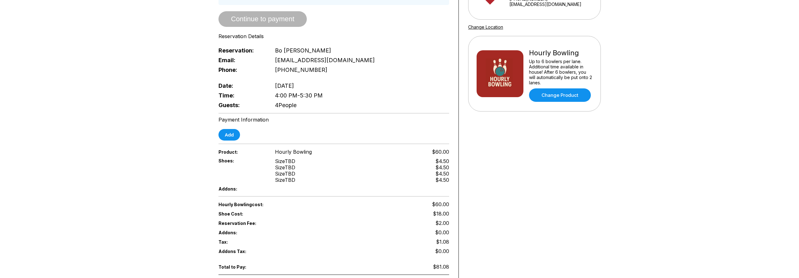
click at [160, 147] on div "Reservation slot expires in 09:48 Reservation Summary You’re so close! To final…" at bounding box center [399, 115] width 799 height 387
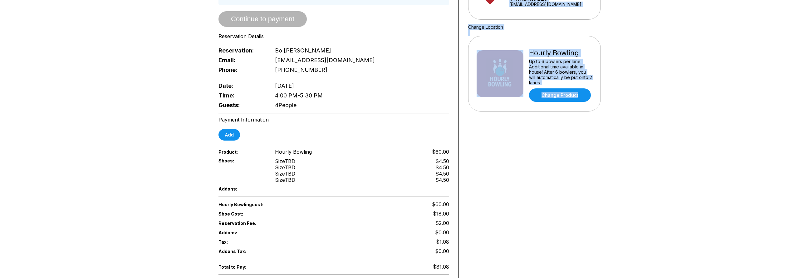
drag, startPoint x: 154, startPoint y: 138, endPoint x: 271, endPoint y: 174, distance: 122.5
click at [374, 189] on div "Reservation slot expires in 09:47 Reservation Summary You’re so close! To final…" at bounding box center [399, 115] width 799 height 387
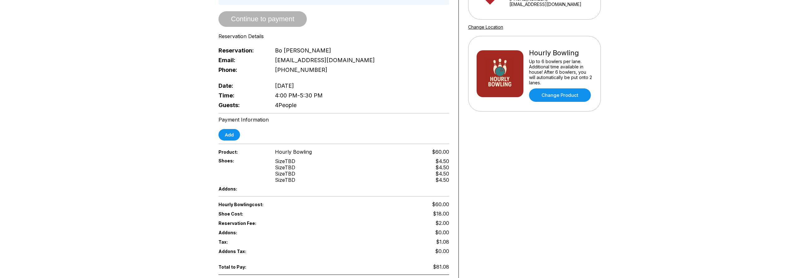
click at [154, 150] on div "Reservation slot expires in 09:47 Reservation Summary You’re so close! To final…" at bounding box center [399, 115] width 799 height 387
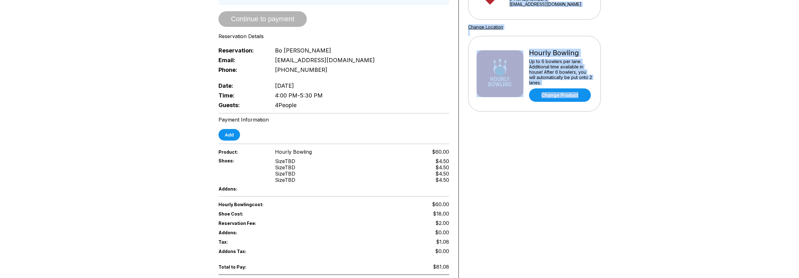
drag, startPoint x: 139, startPoint y: 137, endPoint x: 280, endPoint y: 185, distance: 148.5
click at [300, 189] on div "Reservation slot expires in 09:46 Reservation Summary You’re so close! To final…" at bounding box center [399, 115] width 799 height 387
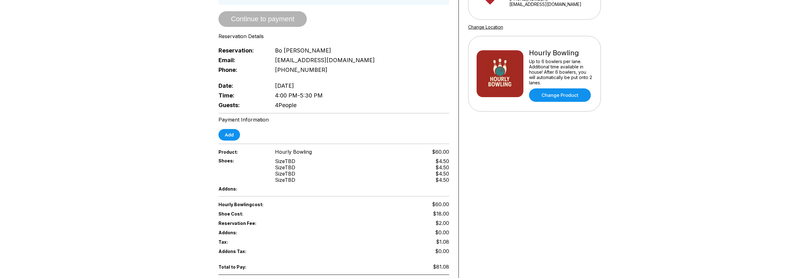
click at [150, 149] on div "Reservation slot expires in 09:46 Reservation Summary You’re so close! To final…" at bounding box center [399, 115] width 799 height 387
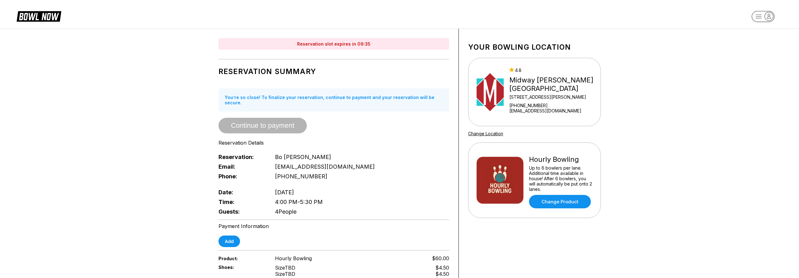
scroll to position [0, 0]
click at [149, 149] on div "Reservation slot expires in 09:35 Reservation Summary You’re so close! To final…" at bounding box center [399, 222] width 799 height 387
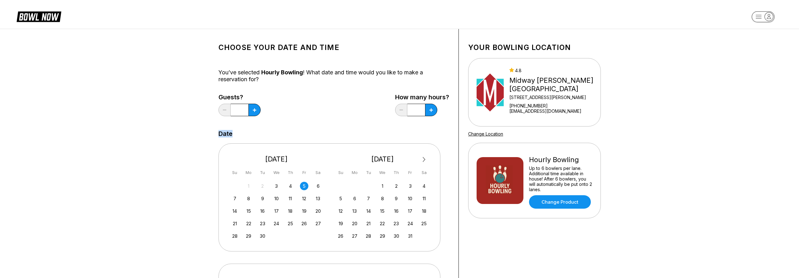
drag, startPoint x: 156, startPoint y: 71, endPoint x: 232, endPoint y: 115, distance: 87.6
click at [257, 127] on div "Choose your Date and time You’ve selected Hourly Bowling ! What date and time w…" at bounding box center [399, 232] width 799 height 406
click at [154, 82] on div "Choose your Date and time You’ve selected Hourly Bowling ! What date and time w…" at bounding box center [399, 232] width 799 height 406
drag, startPoint x: 157, startPoint y: 68, endPoint x: 152, endPoint y: 78, distance: 11.7
click at [281, 133] on div "Choose your Date and time You’ve selected Hourly Bowling ! What date and time w…" at bounding box center [399, 232] width 799 height 406
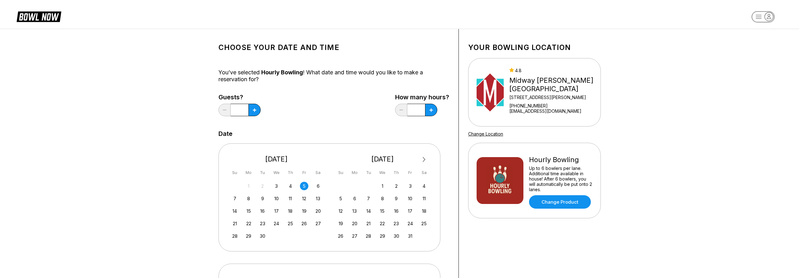
click at [143, 71] on div "Choose your Date and time You’ve selected Hourly Bowling ! What date and time w…" at bounding box center [399, 232] width 799 height 406
drag, startPoint x: 280, startPoint y: 129, endPoint x: 281, endPoint y: 124, distance: 5.5
click at [296, 134] on div "Choose your Date and time You’ve selected Hourly Bowling ! What date and time w…" at bounding box center [399, 232] width 799 height 406
click at [150, 78] on div "Choose your Date and time You’ve selected Hourly Bowling ! What date and time w…" at bounding box center [399, 232] width 799 height 406
drag, startPoint x: 213, startPoint y: 86, endPoint x: 292, endPoint y: 130, distance: 90.8
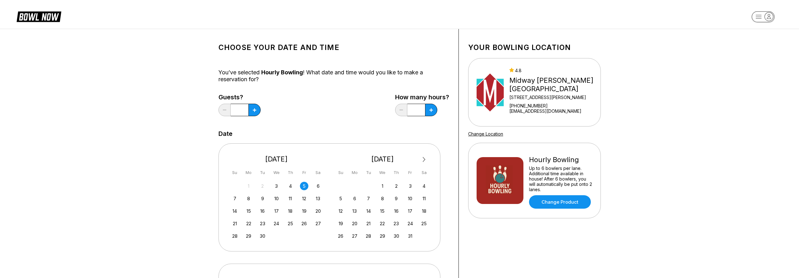
click at [292, 130] on div "Choose your Date and time You’ve selected Hourly Bowling ! What date and time w…" at bounding box center [399, 232] width 799 height 406
click at [154, 68] on div "Choose your Date and time You’ve selected Hourly Bowling ! What date and time w…" at bounding box center [399, 232] width 799 height 406
drag, startPoint x: 185, startPoint y: 77, endPoint x: 213, endPoint y: 99, distance: 35.8
click at [294, 143] on div "Choose your Date and time You’ve selected Hourly Bowling ! What date and time w…" at bounding box center [399, 232] width 799 height 406
click at [159, 71] on div "Choose your Date and time You’ve selected Hourly Bowling ! What date and time w…" at bounding box center [399, 232] width 799 height 406
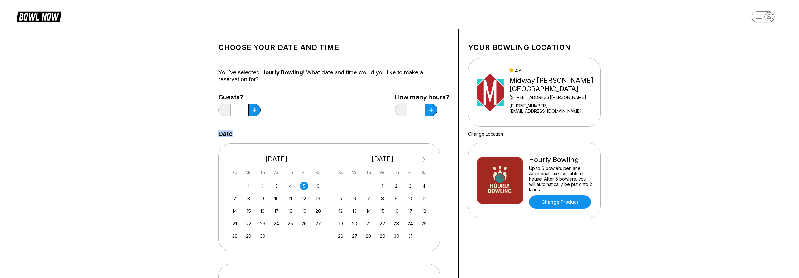
drag, startPoint x: 233, startPoint y: 91, endPoint x: 278, endPoint y: 122, distance: 55.4
click at [303, 137] on div "Choose your Date and time You’ve selected Hourly Bowling ! What date and time w…" at bounding box center [399, 232] width 799 height 406
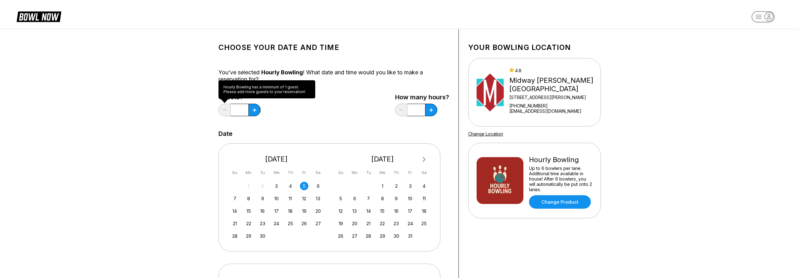
click at [155, 78] on div "Choose your Date and time You’ve selected Hourly Bowling ! What date and time w…" at bounding box center [399, 232] width 799 height 406
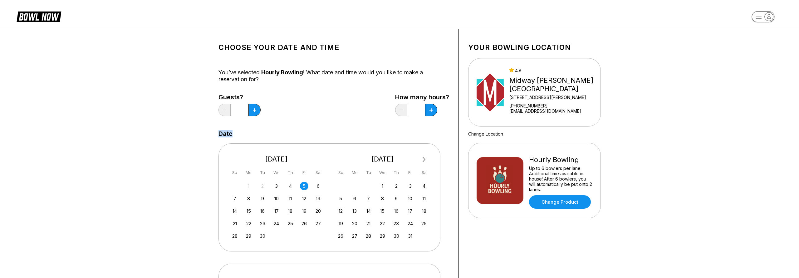
drag, startPoint x: 189, startPoint y: 71, endPoint x: 299, endPoint y: 139, distance: 129.1
click at [298, 141] on div "Choose your Date and time You’ve selected Hourly Bowling ! What date and time w…" at bounding box center [399, 232] width 799 height 406
click at [135, 82] on div "Choose your Date and time You’ve selected Hourly Bowling ! What date and time w…" at bounding box center [399, 232] width 799 height 406
drag, startPoint x: 205, startPoint y: 86, endPoint x: 306, endPoint y: 141, distance: 115.5
click at [306, 141] on div "Choose your Date and time You’ve selected Hourly Bowling ! What date and time w…" at bounding box center [399, 232] width 799 height 406
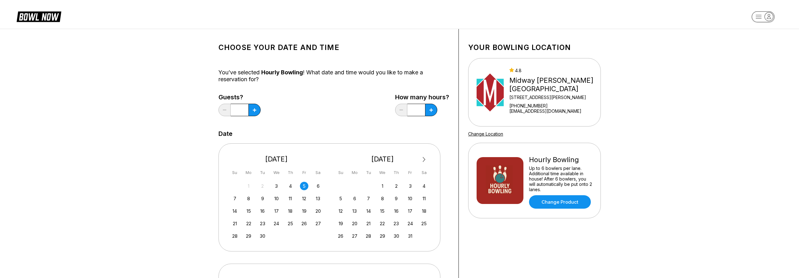
click at [151, 80] on div "Choose your Date and time You’ve selected Hourly Bowling ! What date and time w…" at bounding box center [399, 232] width 799 height 406
drag, startPoint x: 241, startPoint y: 107, endPoint x: 308, endPoint y: 143, distance: 75.7
click at [310, 145] on div "Choose your Date and time You’ve selected Hourly Bowling ! What date and time w…" at bounding box center [399, 232] width 799 height 406
click at [166, 82] on div "Choose your Date and time You’ve selected Hourly Bowling ! What date and time w…" at bounding box center [399, 232] width 799 height 406
drag, startPoint x: 218, startPoint y: 91, endPoint x: 297, endPoint y: 138, distance: 91.9
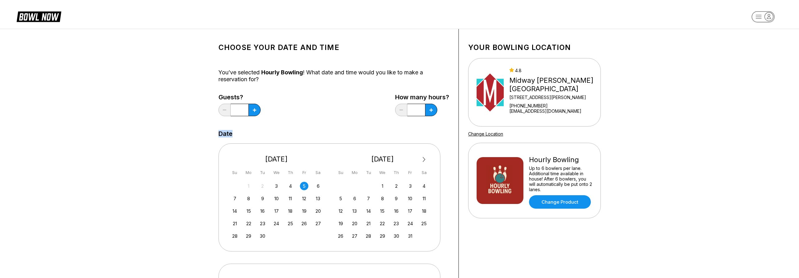
click at [299, 140] on div "Choose your Date and time You’ve selected Hourly Bowling ! What date and time w…" at bounding box center [399, 232] width 799 height 406
click at [180, 91] on div "Choose your Date and time You’ve selected Hourly Bowling ! What date and time w…" at bounding box center [399, 232] width 799 height 406
drag, startPoint x: 201, startPoint y: 42, endPoint x: 337, endPoint y: 139, distance: 166.9
click at [339, 141] on div "Choose your Date and time You’ve selected Hourly Bowling ! What date and time w…" at bounding box center [400, 231] width 406 height 405
click at [195, 77] on div "Choose your Date and time You’ve selected Hourly Bowling ! What date and time w…" at bounding box center [399, 232] width 799 height 406
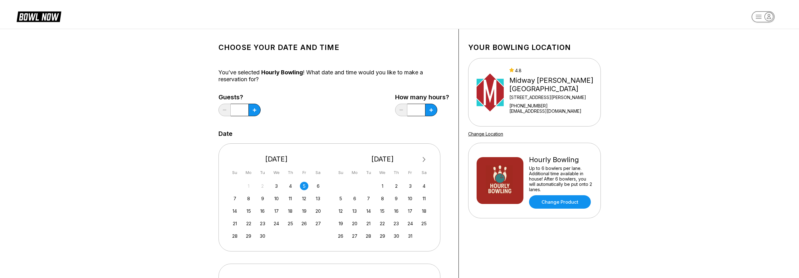
drag, startPoint x: 178, startPoint y: 38, endPoint x: 331, endPoint y: 124, distance: 175.4
click at [332, 124] on div "Choose your Date and time You’ve selected Hourly Bowling ! What date and time w…" at bounding box center [399, 232] width 799 height 406
click at [299, 116] on div "Guests? * How many hours? *" at bounding box center [334, 107] width 231 height 26
drag, startPoint x: 320, startPoint y: 133, endPoint x: 201, endPoint y: 53, distance: 143.3
click at [201, 53] on div "Choose your Date and time You’ve selected Hourly Bowling ! What date and time w…" at bounding box center [400, 231] width 406 height 405
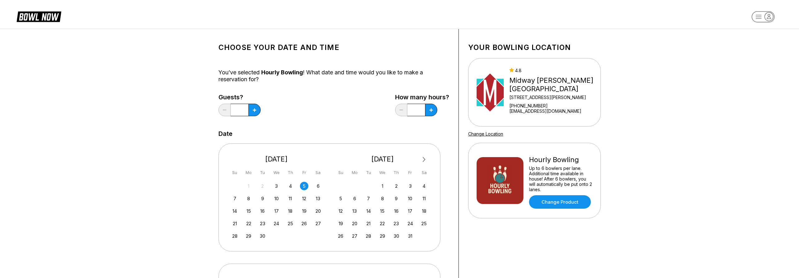
click at [201, 53] on div "Choose your Date and time You’ve selected Hourly Bowling ! What date and time w…" at bounding box center [400, 231] width 406 height 405
drag, startPoint x: 193, startPoint y: 41, endPoint x: 303, endPoint y: 124, distance: 137.5
click at [303, 124] on div "Choose your Date and time You’ve selected Hourly Bowling ! What date and time w…" at bounding box center [399, 232] width 799 height 406
click at [303, 124] on div "Choose your Date and time You’ve selected Hourly Bowling ! What date and time w…" at bounding box center [334, 231] width 231 height 387
drag, startPoint x: 220, startPoint y: 83, endPoint x: 285, endPoint y: 142, distance: 87.9
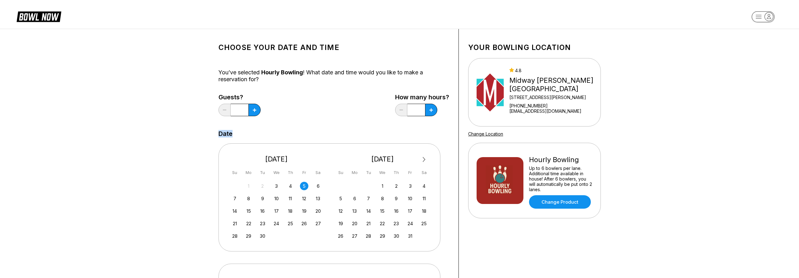
click at [285, 142] on div "Choose your Date and time You’ve selected Hourly Bowling ! What date and time w…" at bounding box center [399, 232] width 799 height 406
click at [190, 86] on div "Choose your Date and time You’ve selected Hourly Bowling ! What date and time w…" at bounding box center [399, 232] width 799 height 406
drag, startPoint x: 189, startPoint y: 55, endPoint x: 238, endPoint y: 109, distance: 72.9
click at [302, 134] on div "Choose your Date and time You’ve selected Hourly Bowling ! What date and time w…" at bounding box center [399, 232] width 799 height 406
click at [189, 81] on div "Choose your Date and time You’ve selected Hourly Bowling ! What date and time w…" at bounding box center [399, 232] width 799 height 406
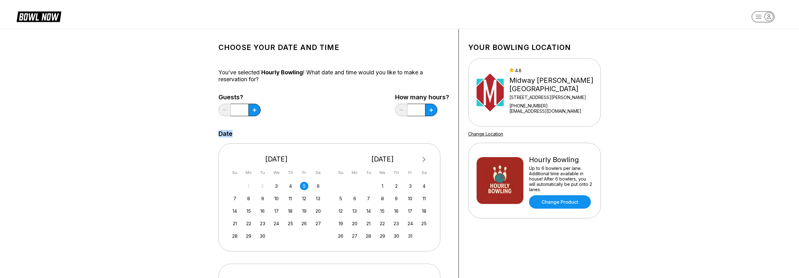
drag, startPoint x: 161, startPoint y: 44, endPoint x: 297, endPoint y: 142, distance: 167.5
click at [298, 142] on div "Choose your Date and time You’ve selected Hourly Bowling ! What date and time w…" at bounding box center [399, 232] width 799 height 406
click at [175, 84] on div "Choose your Date and time You’ve selected Hourly Bowling ! What date and time w…" at bounding box center [399, 232] width 799 height 406
drag, startPoint x: 188, startPoint y: 54, endPoint x: 230, endPoint y: 115, distance: 74.1
click at [316, 144] on div "Choose your Date and time You’ve selected Hourly Bowling ! What date and time w…" at bounding box center [399, 232] width 799 height 406
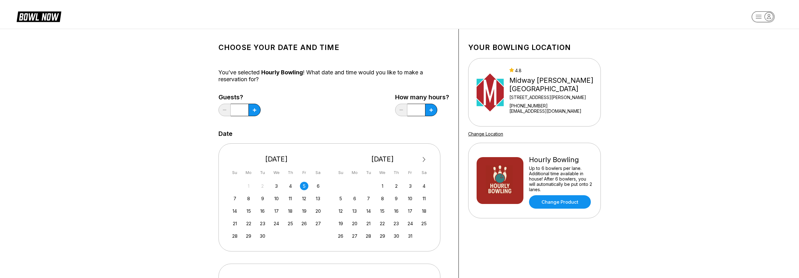
click at [183, 85] on div "Choose your Date and time You’ve selected Hourly Bowling ! What date and time w…" at bounding box center [399, 232] width 799 height 406
drag, startPoint x: 185, startPoint y: 55, endPoint x: 242, endPoint y: 119, distance: 85.2
click at [319, 143] on div "Choose your Date and time You’ve selected Hourly Bowling ! What date and time w…" at bounding box center [399, 232] width 799 height 406
click at [174, 91] on div "Choose your Date and time You’ve selected Hourly Bowling ! What date and time w…" at bounding box center [399, 232] width 799 height 406
click at [175, 95] on div "Choose your Date and time You’ve selected Hourly Bowling ! What date and time w…" at bounding box center [399, 232] width 799 height 406
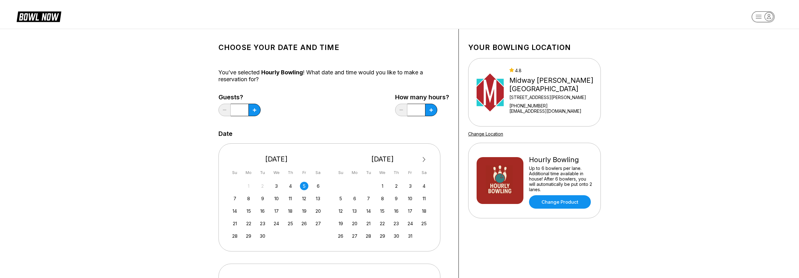
drag, startPoint x: 153, startPoint y: 55, endPoint x: 341, endPoint y: 124, distance: 200.6
click at [342, 124] on div "Choose your Date and time You’ve selected Hourly Bowling ! What date and time w…" at bounding box center [399, 232] width 799 height 406
drag, startPoint x: 341, startPoint y: 124, endPoint x: 333, endPoint y: 121, distance: 8.3
click at [341, 124] on div "Choose your Date and time You’ve selected Hourly Bowling ! What date and time w…" at bounding box center [334, 231] width 231 height 387
drag, startPoint x: 171, startPoint y: 36, endPoint x: 312, endPoint y: 139, distance: 174.2
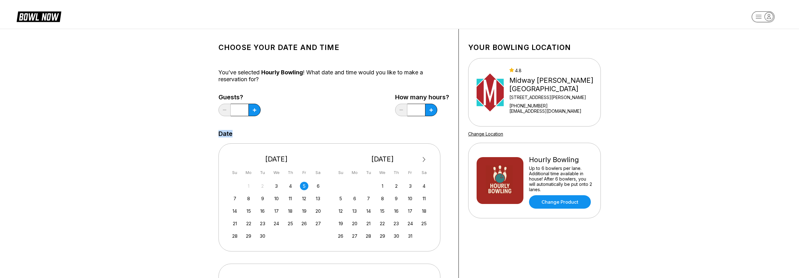
click at [325, 149] on div "Choose your Date and time You’ve selected Hourly Bowling ! What date and time w…" at bounding box center [399, 232] width 799 height 406
click at [184, 76] on div "Choose your Date and time You’ve selected Hourly Bowling ! What date and time w…" at bounding box center [399, 232] width 799 height 406
drag, startPoint x: 248, startPoint y: 92, endPoint x: 320, endPoint y: 134, distance: 82.9
click at [322, 135] on div "Choose your Date and time You’ve selected Hourly Bowling ! What date and time w…" at bounding box center [399, 232] width 799 height 406
click at [160, 84] on div "Choose your Date and time You’ve selected Hourly Bowling ! What date and time w…" at bounding box center [399, 232] width 799 height 406
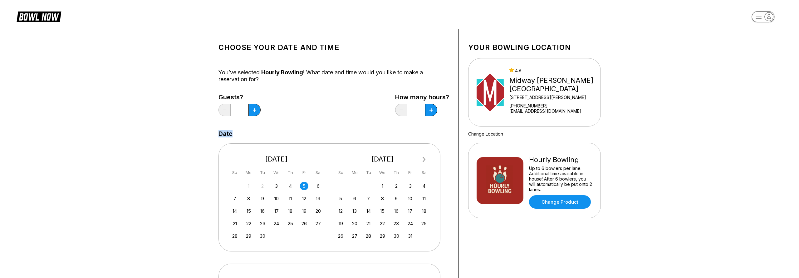
drag, startPoint x: 133, startPoint y: 39, endPoint x: 279, endPoint y: 121, distance: 167.7
click at [305, 135] on div "Choose your Date and time You’ve selected Hourly Bowling ! What date and time w…" at bounding box center [399, 232] width 799 height 406
click at [145, 81] on div "Choose your Date and time You’ve selected Hourly Bowling ! What date and time w…" at bounding box center [399, 232] width 799 height 406
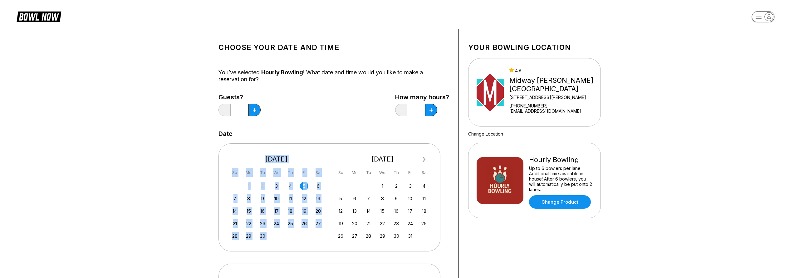
drag, startPoint x: 140, startPoint y: 62, endPoint x: 324, endPoint y: 141, distance: 199.6
click at [332, 147] on div "Choose your Date and time You’ve selected Hourly Bowling ! What date and time w…" at bounding box center [399, 232] width 799 height 406
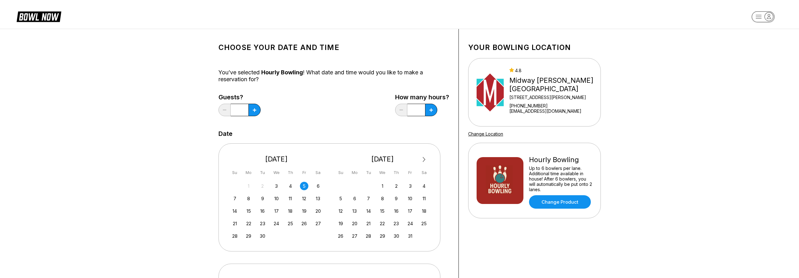
click at [146, 78] on div "Choose your Date and time You’ve selected Hourly Bowling ! What date and time w…" at bounding box center [399, 232] width 799 height 406
drag, startPoint x: 144, startPoint y: 35, endPoint x: 310, endPoint y: 131, distance: 192.0
click at [314, 134] on div "Choose your Date and time You’ve selected Hourly Bowling ! What date and time w…" at bounding box center [399, 232] width 799 height 406
click at [155, 81] on div "Choose your Date and time You’ve selected Hourly Bowling ! What date and time w…" at bounding box center [399, 232] width 799 height 406
click at [288, 187] on div "4" at bounding box center [290, 186] width 8 height 8
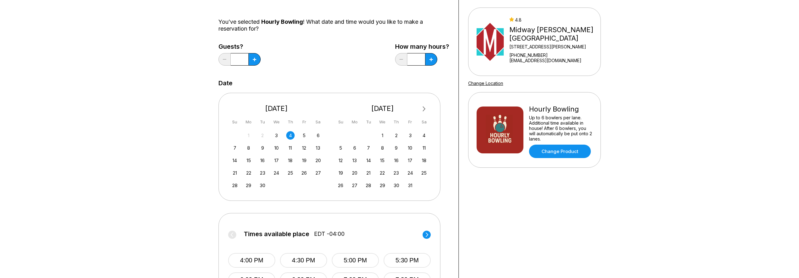
scroll to position [142, 0]
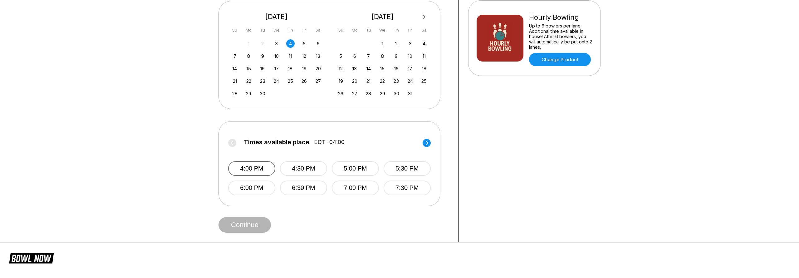
click at [252, 175] on button "4:00 PM" at bounding box center [251, 168] width 47 height 15
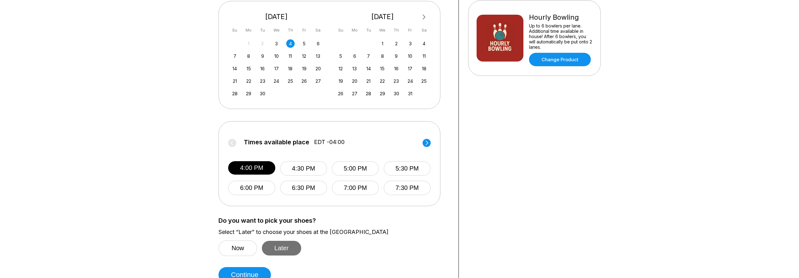
click at [286, 244] on button "Later" at bounding box center [281, 248] width 39 height 15
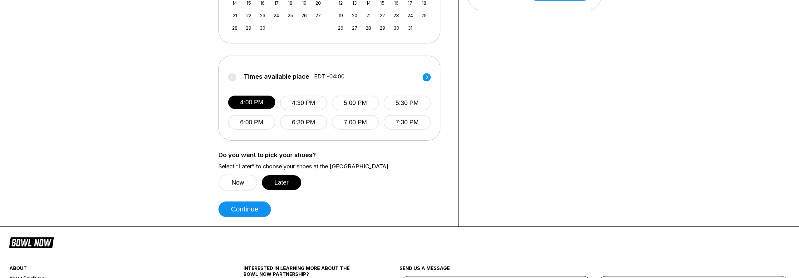
scroll to position [214, 0]
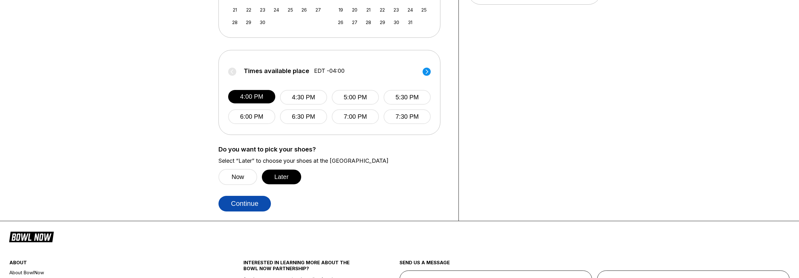
click at [253, 209] on button "Continue" at bounding box center [245, 204] width 52 height 16
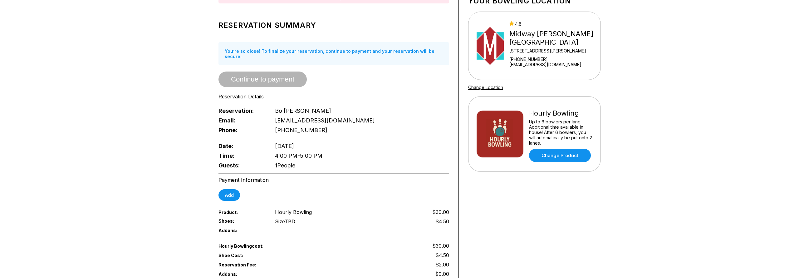
scroll to position [36, 0]
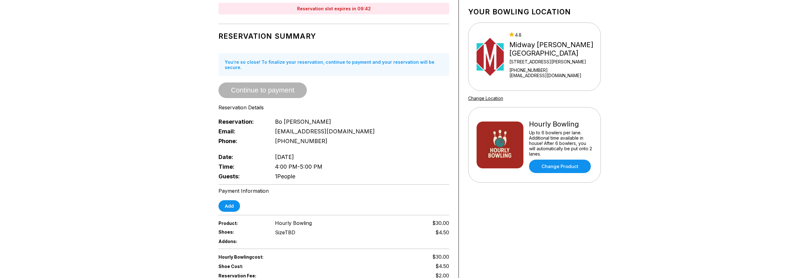
click at [154, 205] on div "Reservation slot expires in 09:42 Reservation Summary You’re so close! To final…" at bounding box center [399, 177] width 799 height 369
drag, startPoint x: 146, startPoint y: 180, endPoint x: 166, endPoint y: 217, distance: 42.2
click at [265, 248] on div "Reservation slot expires in 09:42 Reservation Summary You’re so close! To final…" at bounding box center [399, 177] width 799 height 369
click at [119, 195] on div "Reservation slot expires in 09:41 Reservation Summary You’re so close! To final…" at bounding box center [399, 177] width 799 height 369
drag, startPoint x: 129, startPoint y: 170, endPoint x: 175, endPoint y: 196, distance: 53.1
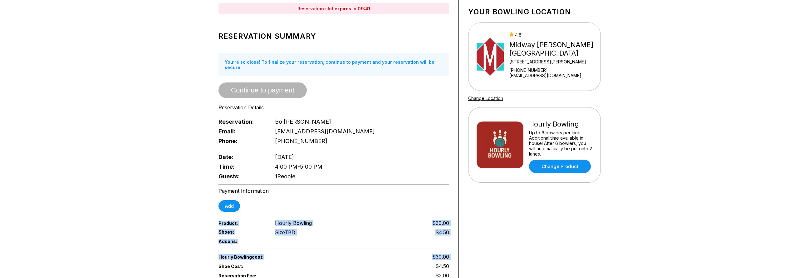
click at [318, 255] on div "Reservation slot expires in 09:41 Reservation Summary You’re so close! To final…" at bounding box center [399, 177] width 799 height 369
click at [148, 180] on div "Reservation slot expires in 09:40 Reservation Summary You’re so close! To final…" at bounding box center [399, 177] width 799 height 369
drag, startPoint x: 275, startPoint y: 240, endPoint x: 240, endPoint y: 218, distance: 41.7
click at [303, 254] on div "Reservation slot expires in 09:40 Reservation Summary You’re so close! To final…" at bounding box center [399, 177] width 799 height 369
click at [157, 179] on div "Reservation slot expires in 09:39 Reservation Summary You’re so close! To final…" at bounding box center [399, 177] width 799 height 369
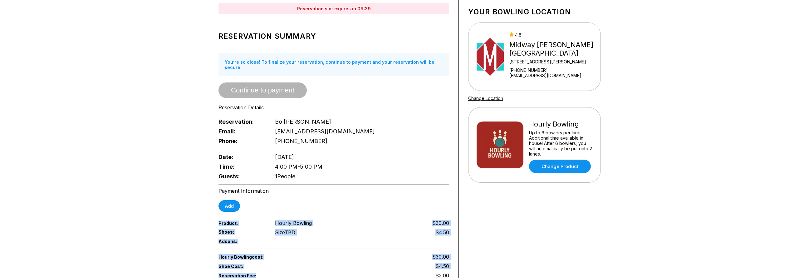
drag, startPoint x: 153, startPoint y: 167, endPoint x: 313, endPoint y: 270, distance: 190.3
click at [313, 270] on div "Reservation slot expires in 09:39 Reservation Summary You’re so close! To final…" at bounding box center [399, 177] width 799 height 369
click at [143, 174] on div "Reservation slot expires in 09:39 Reservation Summary You’re so close! To final…" at bounding box center [399, 177] width 799 height 369
drag, startPoint x: 139, startPoint y: 159, endPoint x: 258, endPoint y: 239, distance: 143.5
click at [315, 267] on div "Reservation slot expires in 09:38 Reservation Summary You’re so close! To final…" at bounding box center [399, 177] width 799 height 369
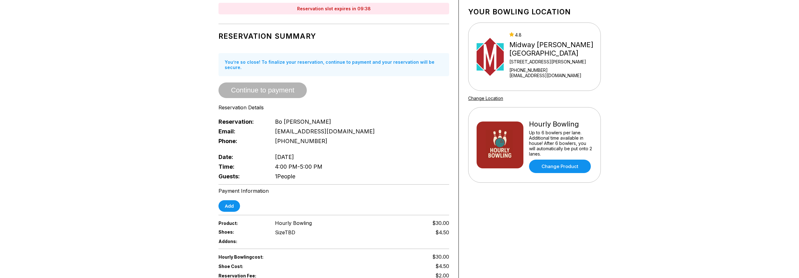
click at [152, 190] on div "Reservation slot expires in 09:38 Reservation Summary You’re so close! To final…" at bounding box center [399, 177] width 799 height 369
drag, startPoint x: 195, startPoint y: 204, endPoint x: 261, endPoint y: 236, distance: 72.9
click at [299, 266] on div "Reservation slot expires in 09:36 Reservation Summary You’re so close! To final…" at bounding box center [399, 177] width 799 height 369
click at [173, 191] on div "Reservation slot expires in 09:36 Reservation Summary You’re so close! To final…" at bounding box center [399, 177] width 799 height 369
drag, startPoint x: 256, startPoint y: 233, endPoint x: 189, endPoint y: 210, distance: 71.0
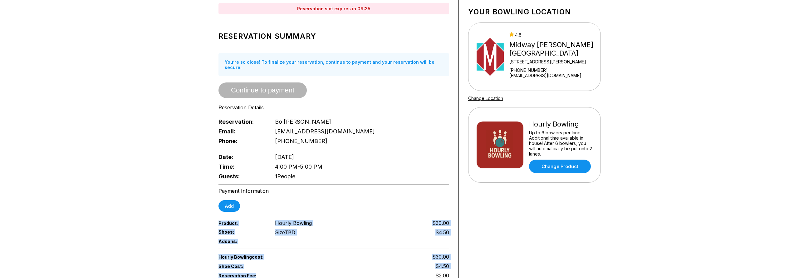
click at [313, 271] on div "Reservation slot expires in 09:35 Reservation Summary You’re so close! To final…" at bounding box center [399, 177] width 799 height 369
click at [146, 187] on div "Reservation slot expires in 09:35 Reservation Summary You’re so close! To final…" at bounding box center [399, 177] width 799 height 369
drag, startPoint x: 254, startPoint y: 226, endPoint x: 273, endPoint y: 241, distance: 24.2
click at [320, 272] on div "Reservation slot expires in 09:34 Reservation Summary You’re so close! To final…" at bounding box center [399, 177] width 799 height 369
click at [169, 190] on div "Reservation slot expires in 09:34 Reservation Summary You’re so close! To final…" at bounding box center [399, 177] width 799 height 369
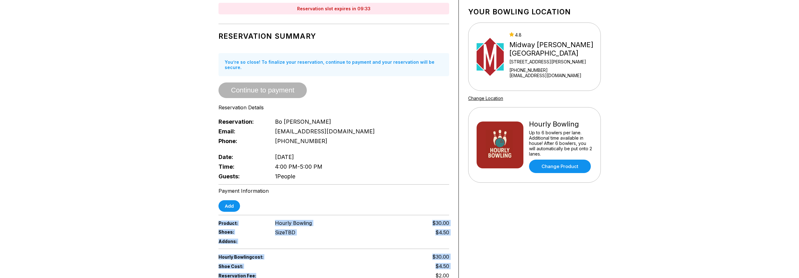
drag, startPoint x: 234, startPoint y: 225, endPoint x: 190, endPoint y: 215, distance: 45.4
click at [316, 274] on div "Reservation slot expires in 09:33 Reservation Summary You’re so close! To final…" at bounding box center [399, 177] width 799 height 369
click at [166, 199] on div "Reservation slot expires in 09:33 Reservation Summary You’re so close! To final…" at bounding box center [399, 177] width 799 height 369
click at [170, 185] on div "Reservation slot expires in 09:21 Reservation Summary You’re so close! To final…" at bounding box center [399, 177] width 799 height 369
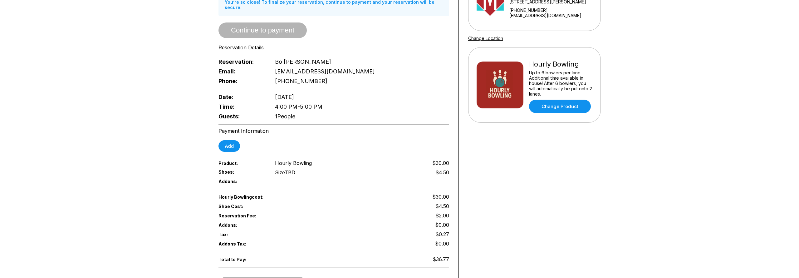
scroll to position [0, 0]
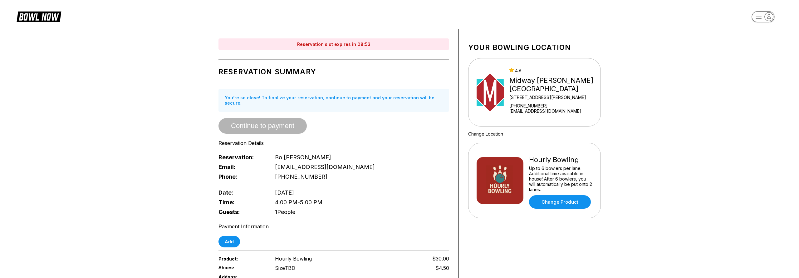
drag, startPoint x: 173, startPoint y: 190, endPoint x: 153, endPoint y: 138, distance: 56.4
click at [171, 184] on div "Reservation slot expires in 08:53 Reservation Summary You’re so close! To final…" at bounding box center [399, 213] width 799 height 369
drag, startPoint x: 217, startPoint y: 125, endPoint x: 170, endPoint y: 128, distance: 47.2
click at [170, 128] on div "Reservation slot expires in 08:52 Reservation Summary You’re so close! To final…" at bounding box center [399, 213] width 799 height 369
click at [159, 124] on div "Reservation slot expires in 08:52 Reservation Summary You’re so close! To final…" at bounding box center [399, 213] width 799 height 369
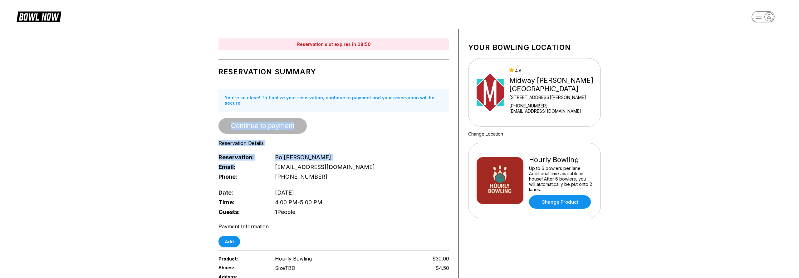
drag, startPoint x: 159, startPoint y: 111, endPoint x: 214, endPoint y: 154, distance: 69.9
click at [224, 157] on div "Reservation slot expires in 08:50 Reservation Summary You’re so close! To final…" at bounding box center [399, 213] width 799 height 369
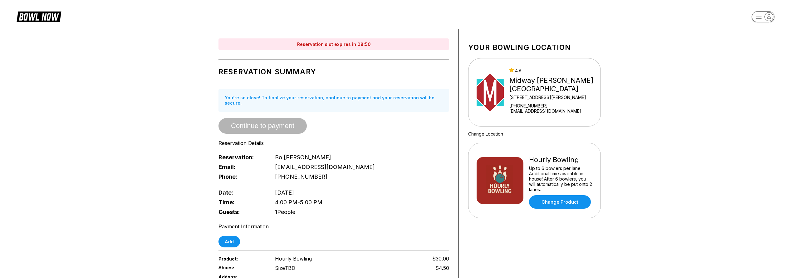
click at [205, 149] on div "Reservation slot expires in 08:50 Reservation Summary You’re so close! To final…" at bounding box center [400, 213] width 406 height 368
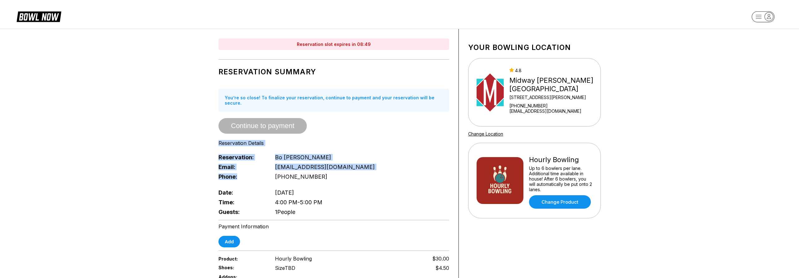
drag, startPoint x: 170, startPoint y: 95, endPoint x: 184, endPoint y: 120, distance: 28.5
click at [200, 141] on div "Reservation slot expires in 08:49 Reservation Summary You’re so close! To final…" at bounding box center [399, 213] width 799 height 369
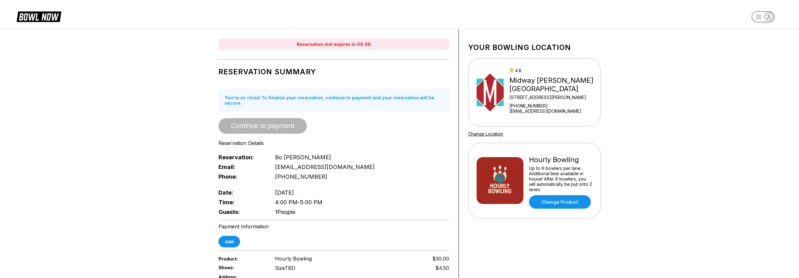
click at [183, 120] on div "Reservation slot expires in 08:49 Reservation Summary You’re so close! To final…" at bounding box center [399, 213] width 799 height 369
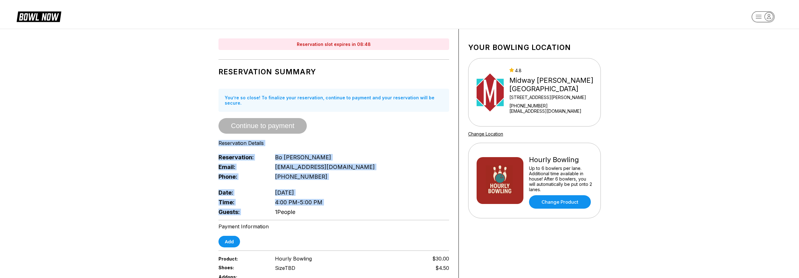
drag, startPoint x: 175, startPoint y: 102, endPoint x: 194, endPoint y: 127, distance: 31.9
click at [237, 157] on div "Reservation slot expires in 08:48 Reservation Summary You’re so close! To final…" at bounding box center [399, 213] width 799 height 369
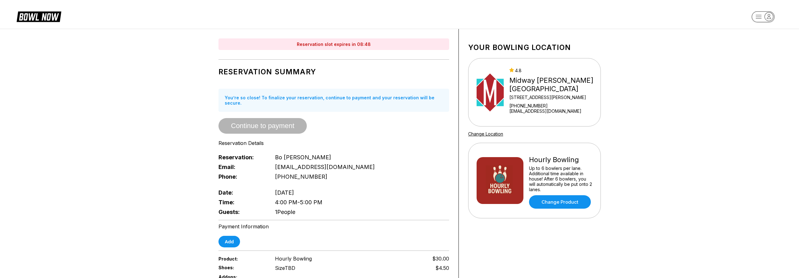
click at [194, 127] on div "Reservation slot expires in 08:48 Reservation Summary You’re so close! To final…" at bounding box center [399, 213] width 799 height 369
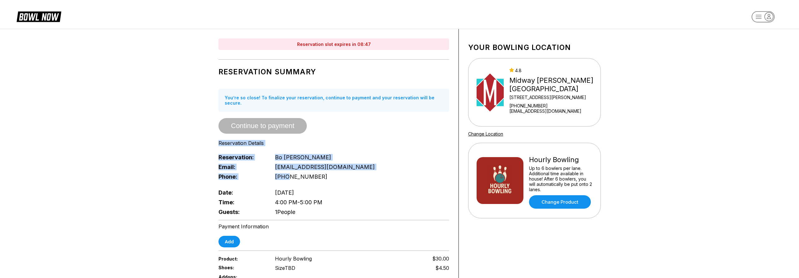
drag, startPoint x: 174, startPoint y: 89, endPoint x: 226, endPoint y: 146, distance: 77.3
click at [228, 148] on div "Reservation slot expires in 08:47 Reservation Summary You’re so close! To final…" at bounding box center [399, 213] width 799 height 369
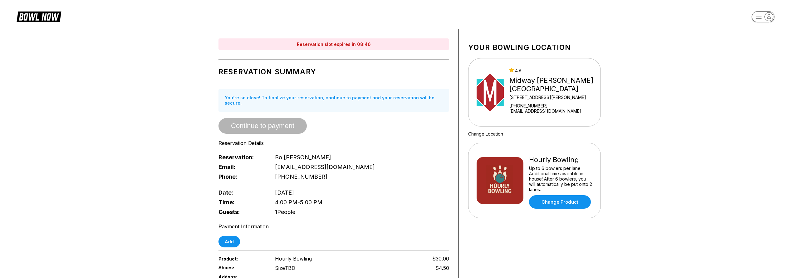
click at [173, 116] on div "Reservation slot expires in 08:46 Reservation Summary You’re so close! To final…" at bounding box center [399, 213] width 799 height 369
drag, startPoint x: 172, startPoint y: 91, endPoint x: 156, endPoint y: 114, distance: 27.9
click at [162, 119] on div "Reservation slot expires in 08:45 Reservation Summary You’re so close! To final…" at bounding box center [399, 213] width 799 height 369
click at [156, 114] on div "Reservation slot expires in 08:45 Reservation Summary You’re so close! To final…" at bounding box center [399, 213] width 799 height 369
drag, startPoint x: 161, startPoint y: 89, endPoint x: 185, endPoint y: 134, distance: 51.2
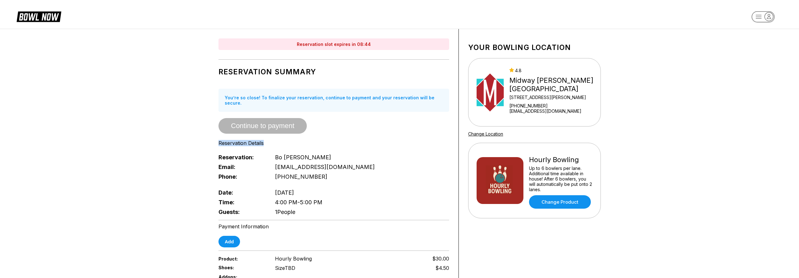
click at [195, 139] on div "Reservation slot expires in 08:44 Reservation Summary You’re so close! To final…" at bounding box center [399, 213] width 799 height 369
click at [167, 121] on div "Reservation slot expires in 08:44 Reservation Summary You’re so close! To final…" at bounding box center [399, 213] width 799 height 369
drag, startPoint x: 162, startPoint y: 96, endPoint x: 160, endPoint y: 114, distance: 18.2
click at [203, 138] on div "Reservation slot expires in 08:43 Reservation Summary You’re so close! To final…" at bounding box center [399, 213] width 799 height 369
click at [160, 112] on div "Reservation slot expires in 08:43 Reservation Summary You’re so close! To final…" at bounding box center [399, 213] width 799 height 369
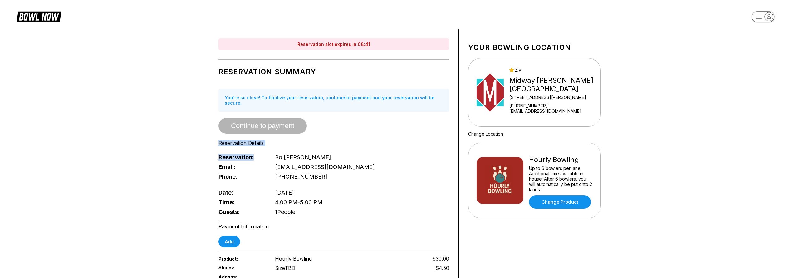
drag, startPoint x: 162, startPoint y: 94, endPoint x: 208, endPoint y: 127, distance: 56.9
click at [220, 138] on div "Reservation slot expires in 08:41 Reservation Summary You’re so close! To final…" at bounding box center [399, 213] width 799 height 369
click at [207, 126] on div "Reservation slot expires in 08:41 Reservation Summary You’re so close! To final…" at bounding box center [400, 213] width 406 height 368
drag, startPoint x: 196, startPoint y: 95, endPoint x: 237, endPoint y: 134, distance: 56.3
click at [259, 146] on div "Reservation slot expires in 08:34 Reservation Summary You’re so close! To final…" at bounding box center [399, 213] width 799 height 369
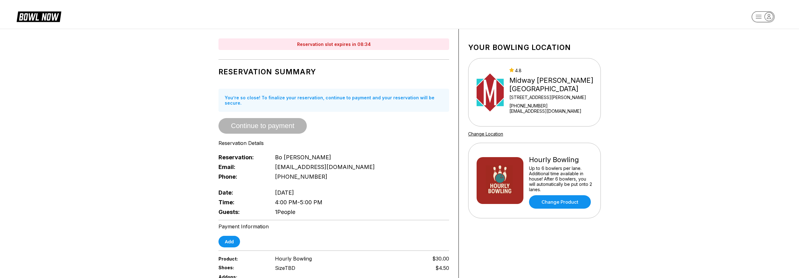
click at [177, 96] on div "Reservation slot expires in 08:34 Reservation Summary You’re so close! To final…" at bounding box center [399, 213] width 799 height 369
drag, startPoint x: 164, startPoint y: 64, endPoint x: 234, endPoint y: 131, distance: 96.9
click at [306, 169] on div "Reservation slot expires in 08:33 Reservation Summary You’re so close! To final…" at bounding box center [399, 213] width 799 height 369
click at [176, 92] on div "Reservation slot expires in 08:33 Reservation Summary You’re so close! To final…" at bounding box center [399, 213] width 799 height 369
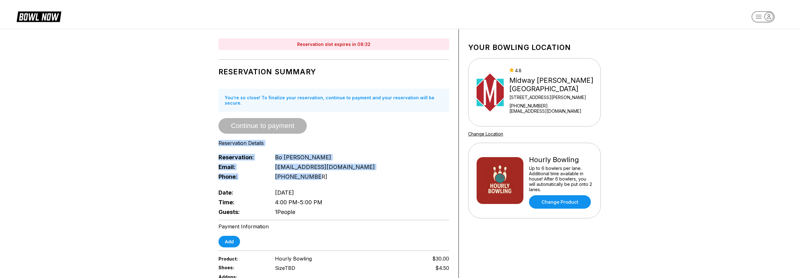
drag, startPoint x: 158, startPoint y: 66, endPoint x: 268, endPoint y: 145, distance: 136.0
click at [291, 158] on div "Reservation slot expires in 08:32 Reservation Summary You’re so close! To final…" at bounding box center [399, 213] width 799 height 369
click at [177, 86] on div "Reservation slot expires in 08:31 Reservation Summary You’re so close! To final…" at bounding box center [399, 213] width 799 height 369
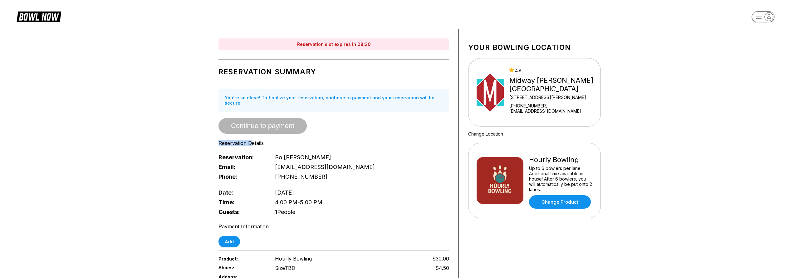
drag, startPoint x: 166, startPoint y: 66, endPoint x: 179, endPoint y: 86, distance: 23.7
click at [248, 138] on div "Reservation slot expires in 08:30 Reservation Summary You’re so close! To final…" at bounding box center [399, 213] width 799 height 369
click at [176, 84] on div "Reservation slot expires in 08:30 Reservation Summary You’re so close! To final…" at bounding box center [399, 213] width 799 height 369
drag, startPoint x: 177, startPoint y: 75, endPoint x: 177, endPoint y: 109, distance: 33.4
click at [192, 122] on div "Reservation slot expires in 08:29 Reservation Summary You’re so close! To final…" at bounding box center [399, 213] width 799 height 369
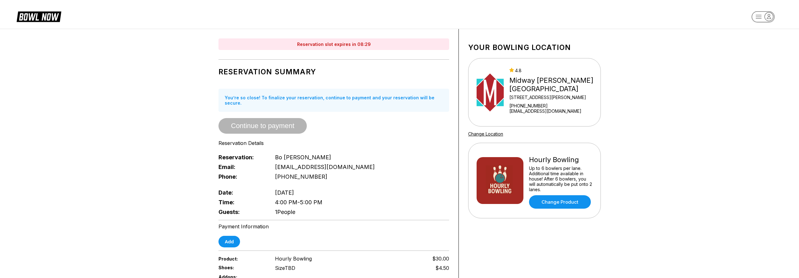
click at [177, 109] on div "Reservation slot expires in 08:29 Reservation Summary You’re so close! To final…" at bounding box center [399, 213] width 799 height 369
drag, startPoint x: 165, startPoint y: 72, endPoint x: 278, endPoint y: 149, distance: 136.8
click at [278, 149] on div "Reservation slot expires in 08:28 Reservation Summary You’re so close! To final…" at bounding box center [399, 213] width 799 height 369
click at [189, 92] on div "Reservation slot expires in 08:28 Reservation Summary You’re so close! To final…" at bounding box center [399, 213] width 799 height 369
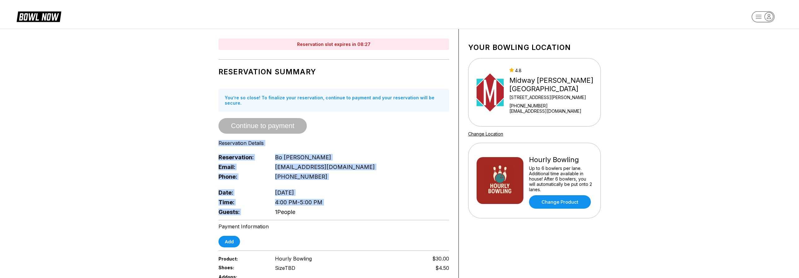
drag, startPoint x: 152, startPoint y: 52, endPoint x: 178, endPoint y: 108, distance: 61.8
click at [323, 178] on div "Reservation slot expires in 08:27 Reservation Summary You’re so close! To final…" at bounding box center [399, 213] width 799 height 369
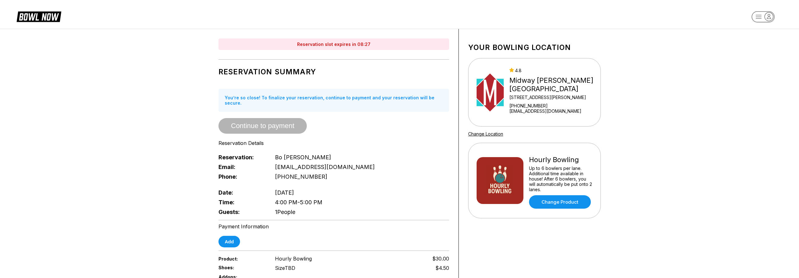
click at [163, 97] on div "Reservation slot expires in 08:27 Reservation Summary You’re so close! To final…" at bounding box center [399, 213] width 799 height 369
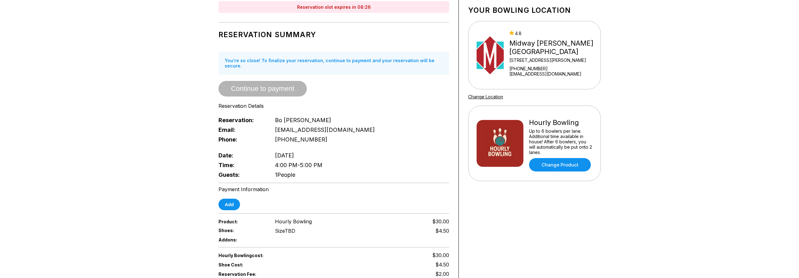
scroll to position [142, 0]
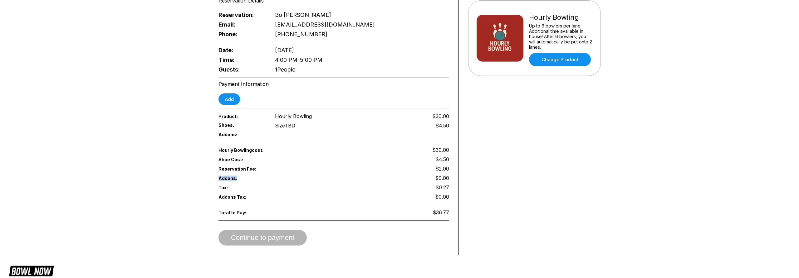
click at [114, 178] on div "Reservation slot expires in 08:00 Reservation Summary You’re so close! To final…" at bounding box center [399, 70] width 799 height 369
click at [130, 169] on div "Reservation slot expires in 07:49 Reservation Summary You’re so close! To final…" at bounding box center [399, 70] width 799 height 369
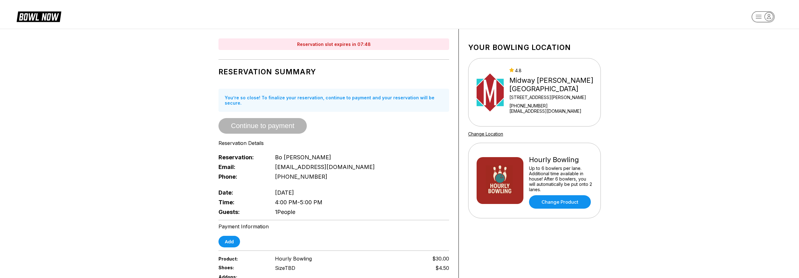
drag, startPoint x: 141, startPoint y: 162, endPoint x: 137, endPoint y: 157, distance: 6.4
click at [141, 162] on div "Reservation slot expires in 07:48 Reservation Summary You’re so close! To final…" at bounding box center [399, 213] width 799 height 369
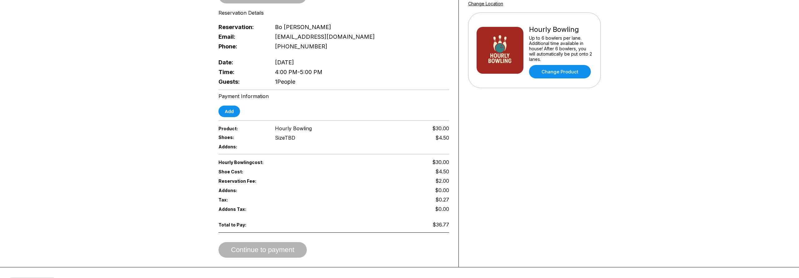
scroll to position [142, 0]
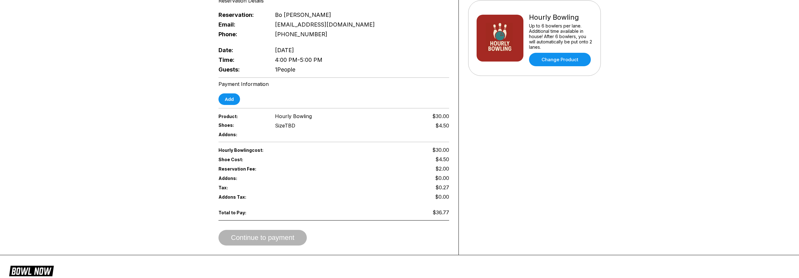
click at [112, 149] on div "Reservation slot expires in 07:46 Reservation Summary You’re so close! To final…" at bounding box center [399, 70] width 799 height 369
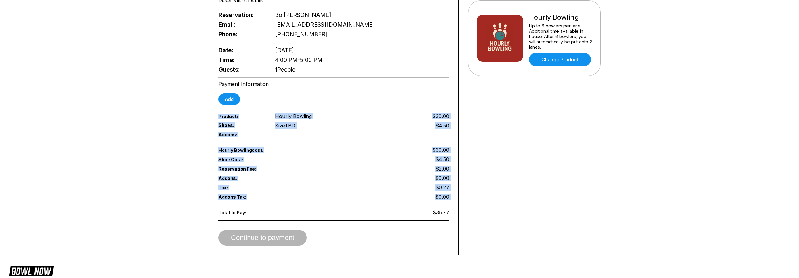
drag, startPoint x: 154, startPoint y: 131, endPoint x: 190, endPoint y: 150, distance: 40.9
click at [219, 171] on div "Reservation slot expires in 07:46 Reservation Summary You’re so close! To final…" at bounding box center [399, 70] width 799 height 369
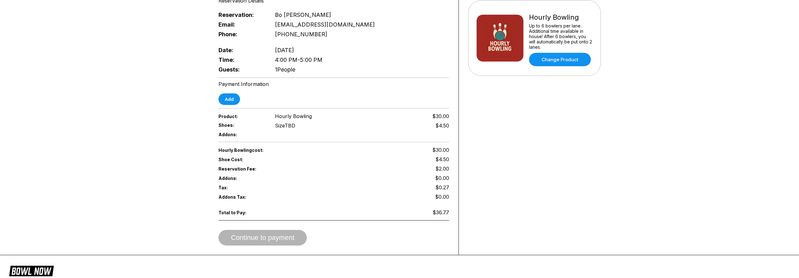
click at [180, 137] on div "Reservation slot expires in 07:45 Reservation Summary You’re so close! To final…" at bounding box center [399, 70] width 799 height 369
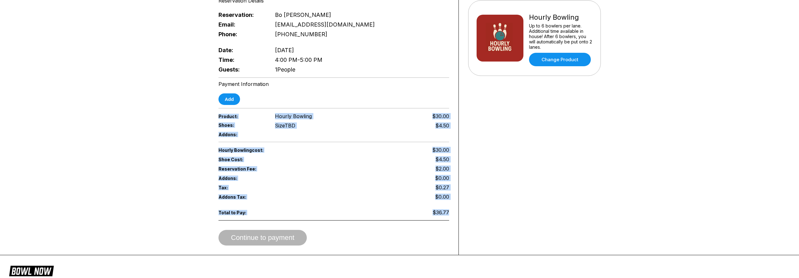
drag, startPoint x: 156, startPoint y: 87, endPoint x: 263, endPoint y: 172, distance: 136.4
click at [301, 196] on div "Reservation slot expires in 07:44 Reservation Summary You’re so close! To final…" at bounding box center [399, 70] width 799 height 369
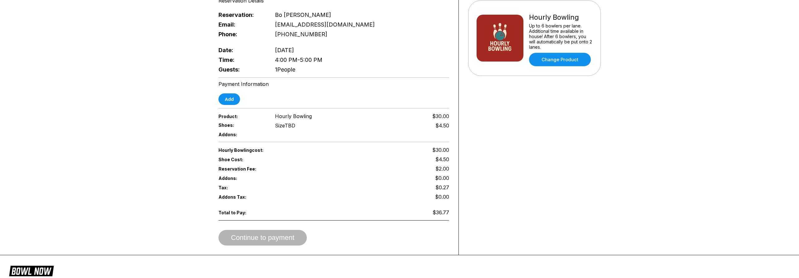
click at [176, 121] on div "Reservation slot expires in 07:44 Reservation Summary You’re so close! To final…" at bounding box center [399, 70] width 799 height 369
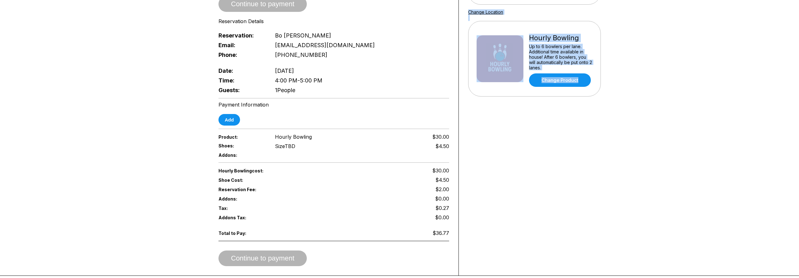
scroll to position [125, 0]
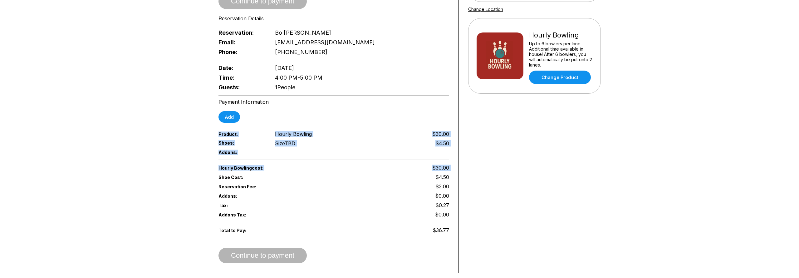
drag, startPoint x: 159, startPoint y: 108, endPoint x: 161, endPoint y: 124, distance: 16.4
click at [196, 157] on div "Reservation slot expires in 07:39 Reservation Summary You’re so close! To final…" at bounding box center [399, 88] width 799 height 369
click at [161, 123] on div "Reservation slot expires in 07:39 Reservation Summary You’re so close! To final…" at bounding box center [399, 88] width 799 height 369
drag, startPoint x: 155, startPoint y: 91, endPoint x: 177, endPoint y: 115, distance: 32.5
click at [207, 138] on div "Reservation slot expires in 07:38 Reservation Summary You’re so close! To final…" at bounding box center [399, 88] width 799 height 369
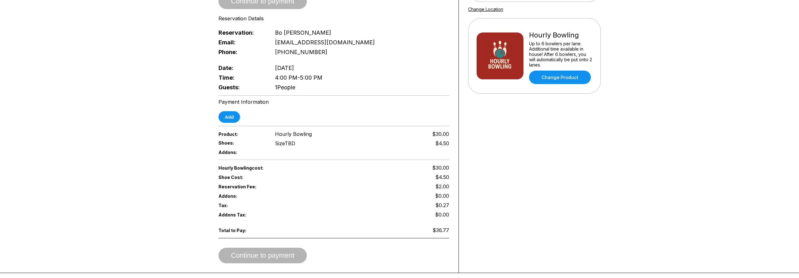
click at [169, 108] on div "Reservation slot expires in 07:38 Reservation Summary You’re so close! To final…" at bounding box center [399, 88] width 799 height 369
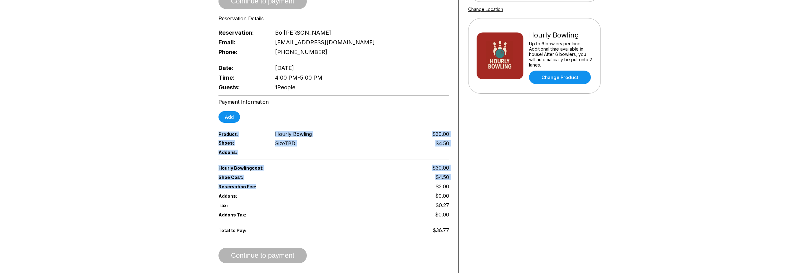
drag, startPoint x: 158, startPoint y: 81, endPoint x: 162, endPoint y: 101, distance: 20.4
click at [232, 161] on div "Reservation slot expires in 07:37 Reservation Summary You’re so close! To final…" at bounding box center [399, 88] width 799 height 369
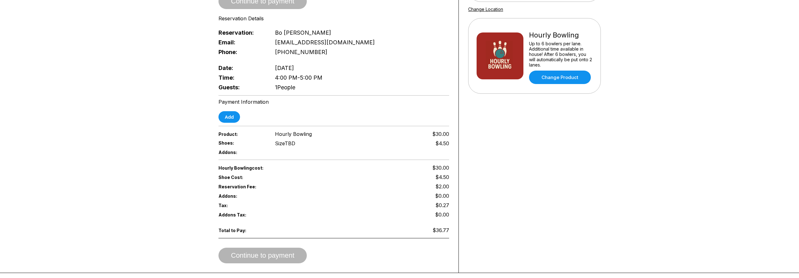
click at [160, 97] on div "Reservation slot expires in 07:37 Reservation Summary You’re so close! To final…" at bounding box center [399, 88] width 799 height 369
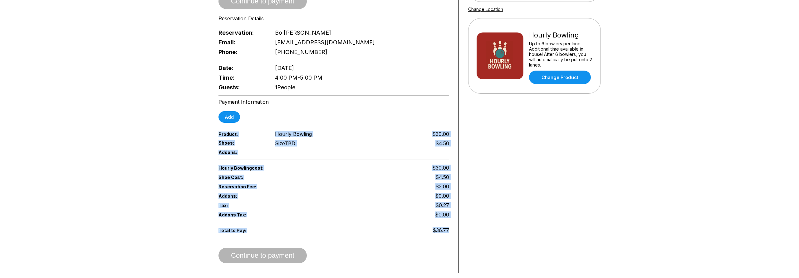
drag, startPoint x: 147, startPoint y: 61, endPoint x: 259, endPoint y: 167, distance: 154.2
click at [294, 194] on div "Reservation slot expires in 07:36 Reservation Summary You’re so close! To final…" at bounding box center [399, 88] width 799 height 369
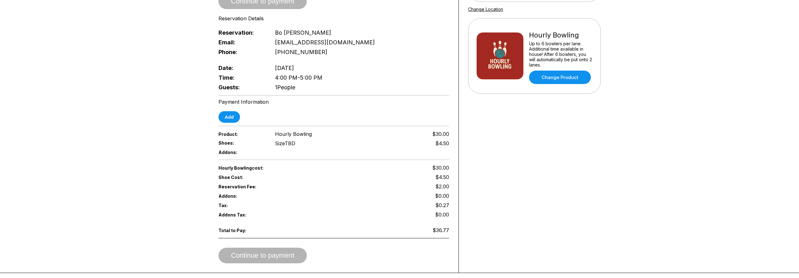
click at [175, 95] on div "Reservation slot expires in 07:36 Reservation Summary You’re so close! To final…" at bounding box center [399, 88] width 799 height 369
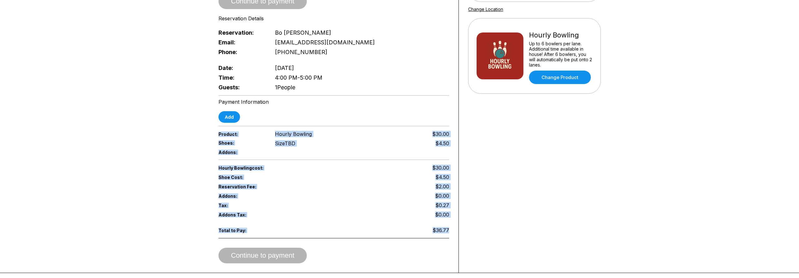
drag, startPoint x: 162, startPoint y: 62, endPoint x: 294, endPoint y: 194, distance: 185.9
click at [305, 204] on div "Reservation slot expires in 07:35 Reservation Summary You’re so close! To final…" at bounding box center [399, 88] width 799 height 369
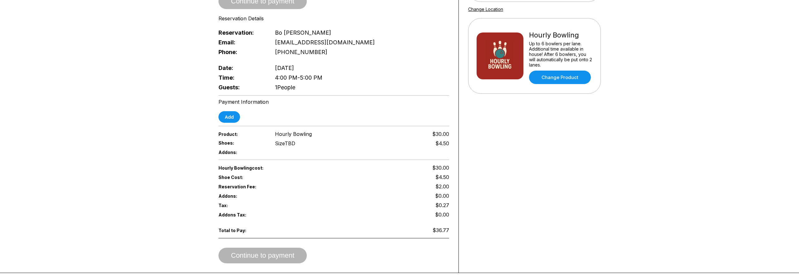
click at [186, 99] on div "Reservation slot expires in 07:34 Reservation Summary You’re so close! To final…" at bounding box center [399, 88] width 799 height 369
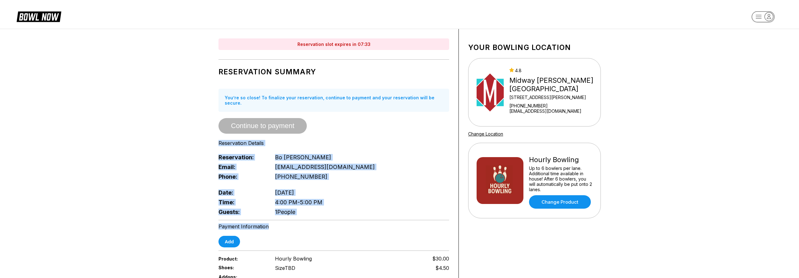
drag, startPoint x: 178, startPoint y: 89, endPoint x: 198, endPoint y: 152, distance: 66.2
click at [259, 211] on div "Reservation slot expires in 07:33 Reservation Summary You’re so close! To final…" at bounding box center [399, 213] width 799 height 369
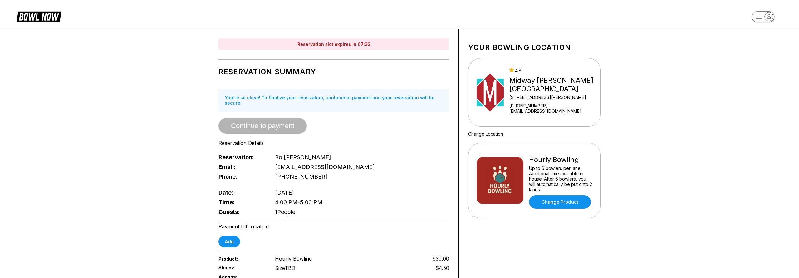
click at [181, 134] on div "Reservation slot expires in 07:33 Reservation Summary You’re so close! To final…" at bounding box center [399, 213] width 799 height 369
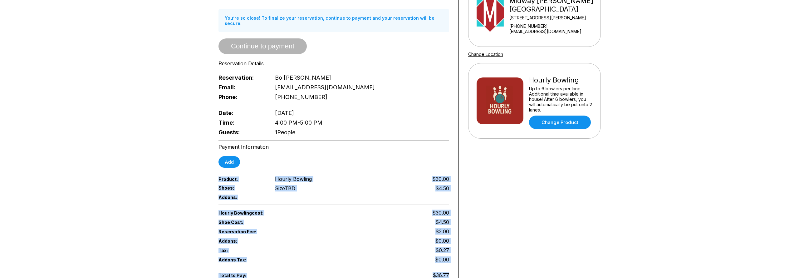
drag, startPoint x: 156, startPoint y: 101, endPoint x: 210, endPoint y: 164, distance: 83.2
click at [283, 216] on div "Reservation slot expires in 07:32 Reservation Summary You’re so close! To final…" at bounding box center [399, 133] width 799 height 369
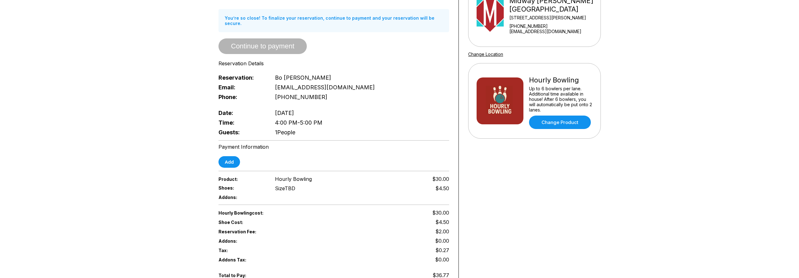
click at [173, 132] on div "Reservation slot expires in 07:32 Reservation Summary You’re so close! To final…" at bounding box center [399, 133] width 799 height 369
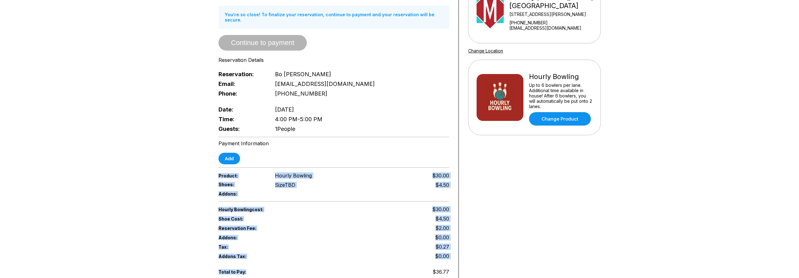
drag, startPoint x: 244, startPoint y: 192, endPoint x: 302, endPoint y: 239, distance: 74.5
click at [336, 270] on div "Reservation slot expires in 07:30 Reservation Summary You’re so close! To final…" at bounding box center [399, 130] width 799 height 369
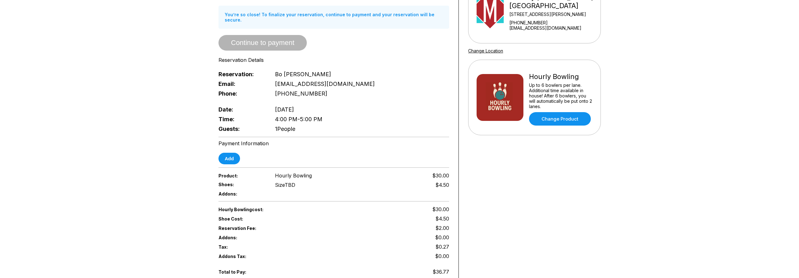
click at [202, 145] on div "Reservation slot expires in 07:30 Reservation Summary You’re so close! To final…" at bounding box center [400, 130] width 406 height 368
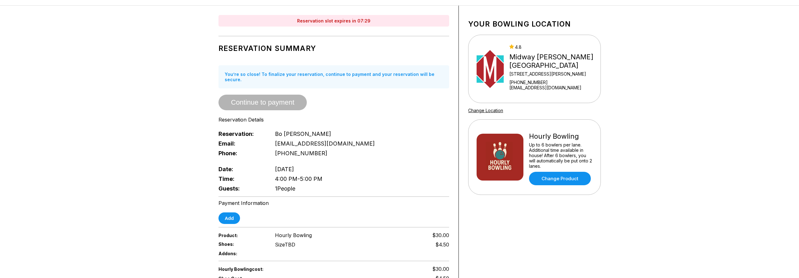
scroll to position [12, 0]
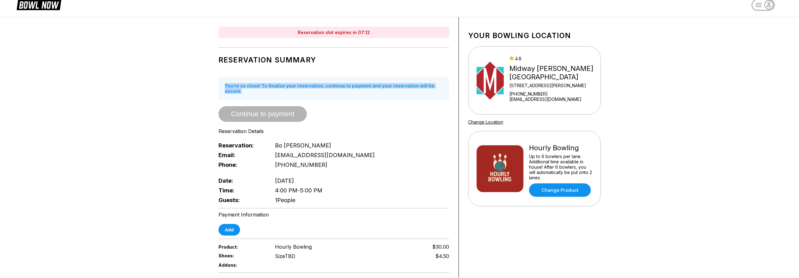
drag, startPoint x: 340, startPoint y: 81, endPoint x: 387, endPoint y: 90, distance: 47.3
click at [387, 90] on div "You’re so close! To finalize your reservation, continue to payment and your res…" at bounding box center [334, 88] width 231 height 23
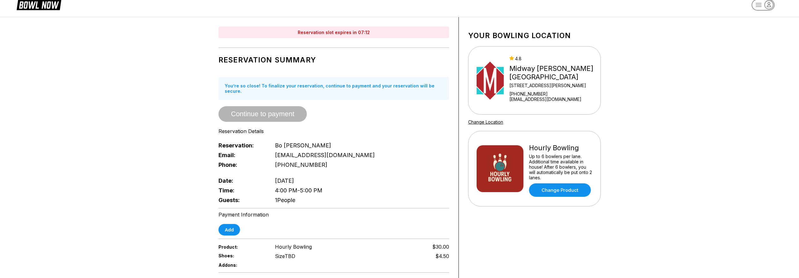
click at [387, 90] on div "You’re so close! To finalize your reservation, continue to payment and your res…" at bounding box center [334, 88] width 231 height 23
click at [167, 104] on div "Reservation slot expires in 07:11 Reservation Summary You’re so close! To final…" at bounding box center [399, 201] width 799 height 369
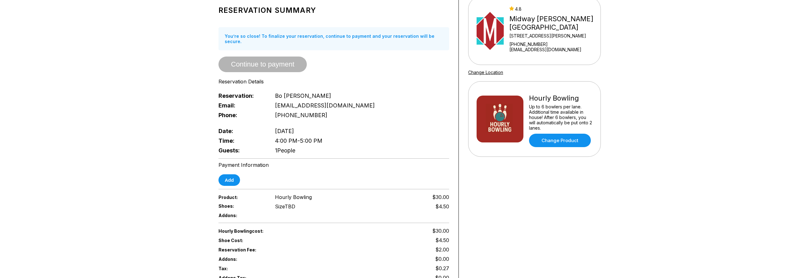
scroll to position [0, 0]
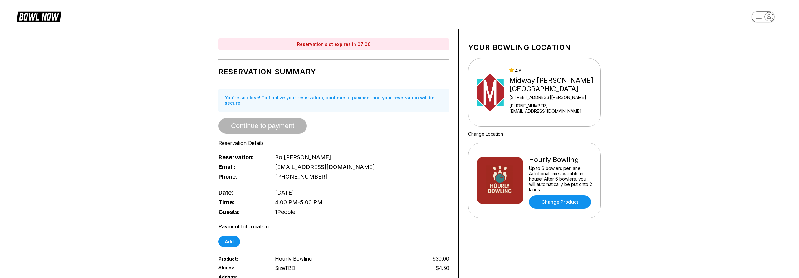
drag, startPoint x: 154, startPoint y: 138, endPoint x: 141, endPoint y: 112, distance: 28.8
click at [154, 137] on div "Reservation slot expires in 07:00 Reservation Summary You’re so close! To final…" at bounding box center [399, 213] width 799 height 369
drag, startPoint x: 273, startPoint y: 205, endPoint x: 216, endPoint y: 178, distance: 63.1
click at [353, 264] on div "Reservation slot expires in 07:00 Reservation Summary You’re so close! To final…" at bounding box center [399, 213] width 799 height 369
click at [180, 152] on div "Reservation slot expires in 07:00 Reservation Summary You’re so close! To final…" at bounding box center [399, 213] width 799 height 369
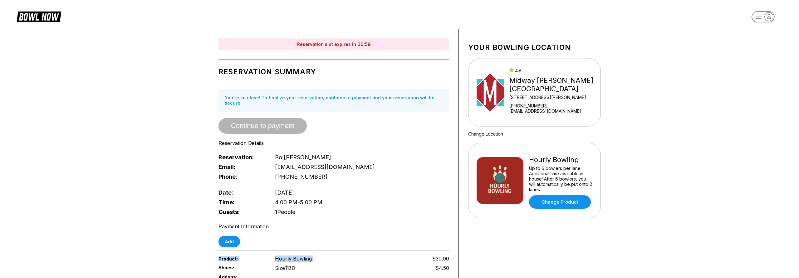
drag, startPoint x: 156, startPoint y: 119, endPoint x: 379, endPoint y: 246, distance: 256.4
click at [379, 246] on div "Reservation slot expires in 06:59 Reservation Summary You’re so close! To final…" at bounding box center [399, 213] width 799 height 369
drag, startPoint x: 180, startPoint y: 137, endPoint x: 143, endPoint y: 109, distance: 47.1
click at [180, 137] on div "Reservation slot expires in 06:59 Reservation Summary You’re so close! To final…" at bounding box center [399, 213] width 799 height 369
drag, startPoint x: 142, startPoint y: 108, endPoint x: 265, endPoint y: 200, distance: 153.7
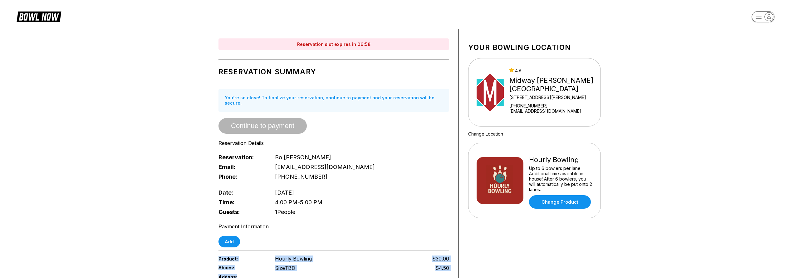
click at [326, 234] on div "Reservation slot expires in 06:58 Reservation Summary You’re so close! To final…" at bounding box center [399, 213] width 799 height 369
click at [153, 145] on div "Reservation slot expires in 06:58 Reservation Summary You’re so close! To final…" at bounding box center [399, 213] width 799 height 369
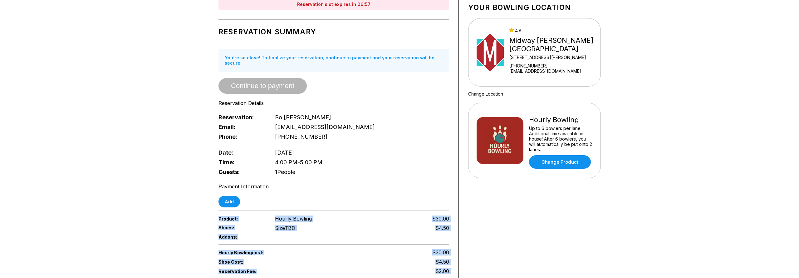
drag, startPoint x: 134, startPoint y: 118, endPoint x: 220, endPoint y: 179, distance: 106.0
click at [370, 277] on div "Reservation slot expires in 06:57 Reservation Summary You’re so close! To final…" at bounding box center [399, 173] width 799 height 369
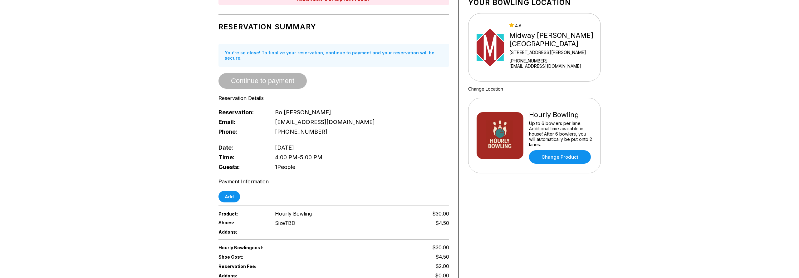
click at [158, 125] on div "Reservation slot expires in 06:57 Reservation Summary You’re so close! To final…" at bounding box center [399, 168] width 799 height 369
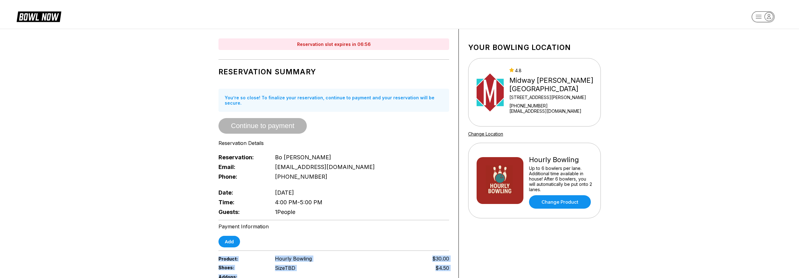
scroll to position [12, 0]
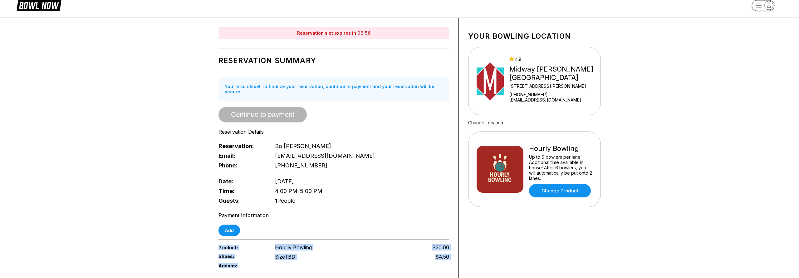
drag, startPoint x: 154, startPoint y: 127, endPoint x: 316, endPoint y: 240, distance: 197.4
click at [373, 271] on div "Reservation slot expires in 06:56 Reservation Summary You’re so close! To final…" at bounding box center [399, 201] width 799 height 369
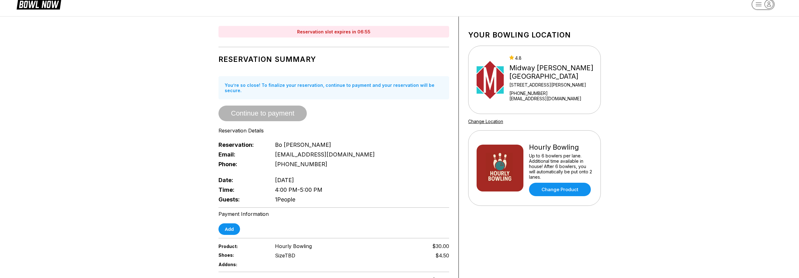
click at [165, 147] on div "Reservation slot expires in 06:55 Reservation Summary You’re so close! To final…" at bounding box center [399, 200] width 799 height 369
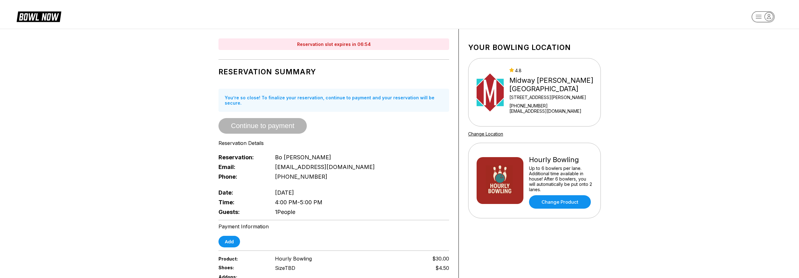
drag, startPoint x: 318, startPoint y: 214, endPoint x: 324, endPoint y: 218, distance: 7.7
click at [342, 232] on div "Reservation slot expires in 06:54 Reservation Summary You’re so close! To final…" at bounding box center [399, 213] width 799 height 369
click at [176, 134] on div "Reservation slot expires in 06:54 Reservation Summary You’re so close! To final…" at bounding box center [399, 213] width 799 height 369
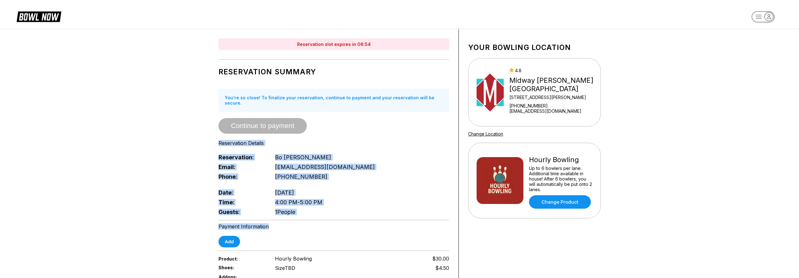
drag, startPoint x: 259, startPoint y: 170, endPoint x: 297, endPoint y: 206, distance: 53.2
click at [355, 236] on div "Reservation slot expires in 06:54 Reservation Summary You’re so close! To final…" at bounding box center [399, 213] width 799 height 369
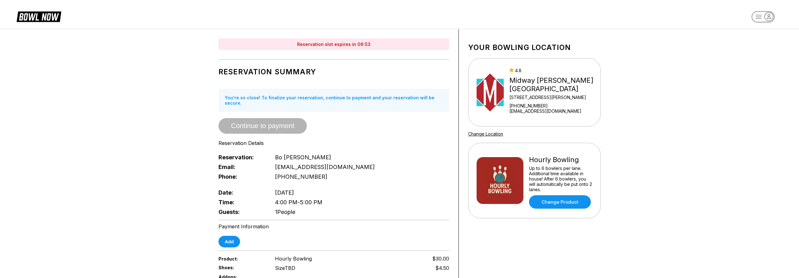
drag, startPoint x: 180, startPoint y: 146, endPoint x: 169, endPoint y: 130, distance: 19.6
click at [180, 146] on div "Reservation slot expires in 06:53 Reservation Summary You’re so close! To final…" at bounding box center [399, 213] width 799 height 369
drag, startPoint x: 164, startPoint y: 120, endPoint x: 351, endPoint y: 246, distance: 225.7
click at [355, 249] on div "Reservation slot expires in 06:53 Reservation Summary You’re so close! To final…" at bounding box center [399, 213] width 799 height 369
click at [184, 152] on div "Reservation slot expires in 06:52 Reservation Summary You’re so close! To final…" at bounding box center [399, 213] width 799 height 369
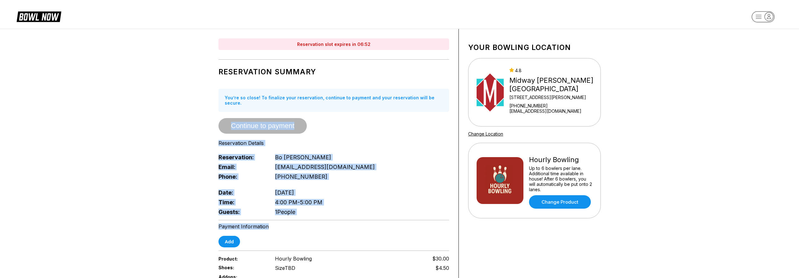
drag, startPoint x: 214, startPoint y: 153, endPoint x: 218, endPoint y: 172, distance: 19.2
click at [342, 237] on div "Reservation slot expires in 06:52 Reservation Summary You’re so close! To final…" at bounding box center [399, 213] width 799 height 369
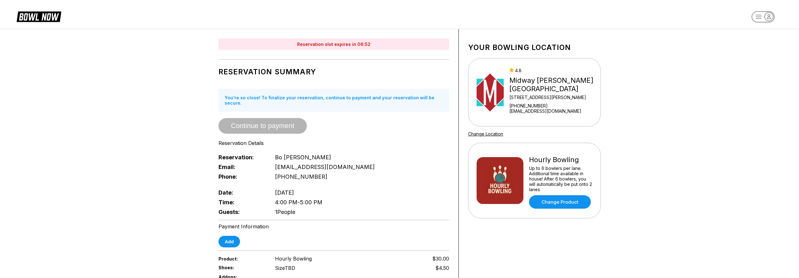
click at [174, 149] on div "Reservation slot expires in 06:52 Reservation Summary You’re so close! To final…" at bounding box center [399, 213] width 799 height 369
drag, startPoint x: 309, startPoint y: 225, endPoint x: 243, endPoint y: 184, distance: 78.3
click at [353, 252] on div "Reservation slot expires in 06:51 Reservation Summary You’re so close! To final…" at bounding box center [399, 213] width 799 height 369
click at [174, 140] on div "Reservation slot expires in 06:51 Reservation Summary You’re so close! To final…" at bounding box center [399, 213] width 799 height 369
drag, startPoint x: 321, startPoint y: 226, endPoint x: 359, endPoint y: 249, distance: 44.5
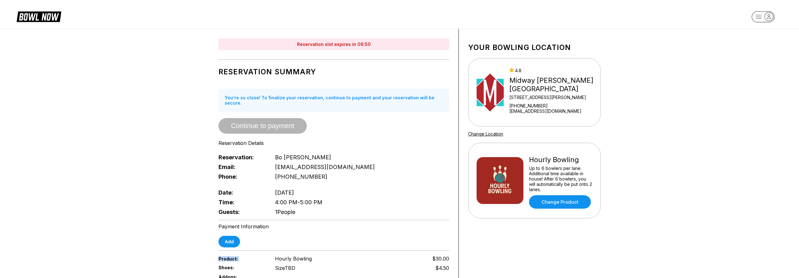
click at [359, 249] on div "Reservation slot expires in 06:50 Reservation Summary You’re so close! To final…" at bounding box center [399, 213] width 799 height 369
click at [170, 144] on div "Reservation slot expires in 06:49 Reservation Summary You’re so close! To final…" at bounding box center [399, 213] width 799 height 369
drag, startPoint x: 159, startPoint y: 124, endPoint x: 356, endPoint y: 253, distance: 235.5
click at [356, 253] on div "Reservation slot expires in 06:49 Reservation Summary You’re so close! To final…" at bounding box center [399, 213] width 799 height 369
drag, startPoint x: 175, startPoint y: 144, endPoint x: 167, endPoint y: 132, distance: 14.2
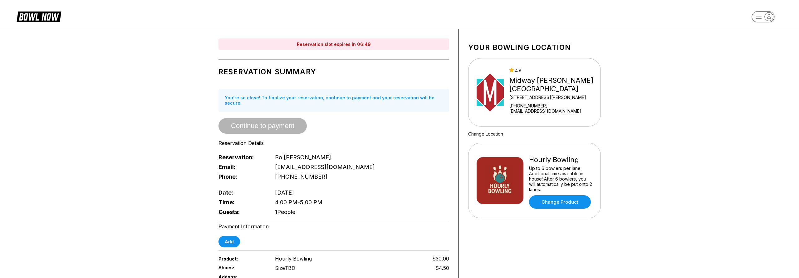
click at [175, 144] on div "Reservation slot expires in 06:49 Reservation Summary You’re so close! To final…" at bounding box center [399, 213] width 799 height 369
drag, startPoint x: 205, startPoint y: 153, endPoint x: 254, endPoint y: 199, distance: 66.9
click at [354, 257] on div "Reservation slot expires in 06:48 Reservation Summary You’re so close! To final…" at bounding box center [399, 213] width 799 height 369
click at [160, 145] on div "Reservation slot expires in 06:48 Reservation Summary You’re so close! To final…" at bounding box center [399, 213] width 799 height 369
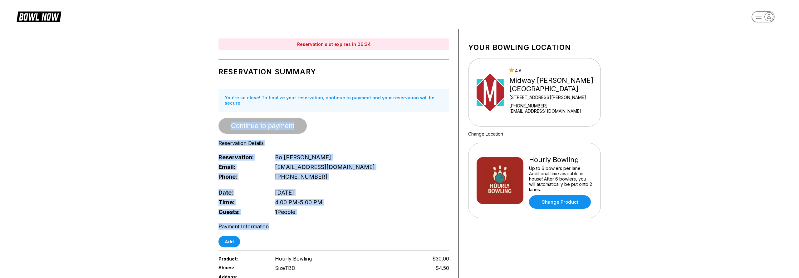
drag, startPoint x: 145, startPoint y: 124, endPoint x: 165, endPoint y: 147, distance: 29.9
click at [280, 210] on div "Reservation slot expires in 06:34 Reservation Summary You’re so close! To final…" at bounding box center [399, 213] width 799 height 369
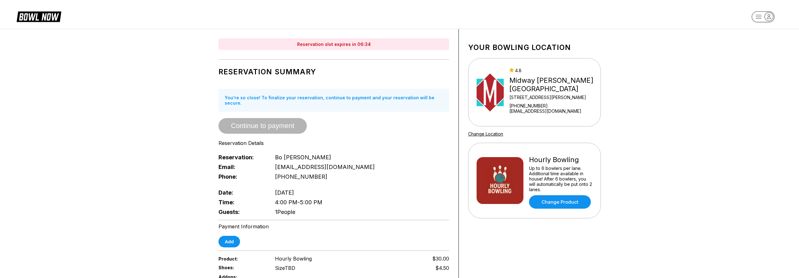
click at [164, 146] on div "Reservation slot expires in 06:34 Reservation Summary You’re so close! To final…" at bounding box center [399, 213] width 799 height 369
drag, startPoint x: 313, startPoint y: 237, endPoint x: 154, endPoint y: 152, distance: 180.0
click at [325, 245] on div "Reservation slot expires in 06:33 Reservation Summary You’re so close! To final…" at bounding box center [399, 213] width 799 height 369
click at [152, 150] on div "Reservation slot expires in 06:33 Reservation Summary You’re so close! To final…" at bounding box center [399, 213] width 799 height 369
drag, startPoint x: 345, startPoint y: 266, endPoint x: 313, endPoint y: 241, distance: 41.3
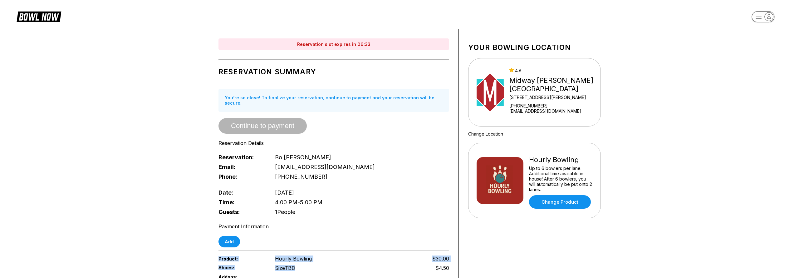
click at [343, 261] on div "Reservation slot expires in 06:33 Reservation Summary You’re so close! To final…" at bounding box center [399, 213] width 799 height 369
click at [165, 154] on div "Reservation slot expires in 06:32 Reservation Summary You’re so close! To final…" at bounding box center [399, 213] width 799 height 369
drag, startPoint x: 193, startPoint y: 161, endPoint x: 203, endPoint y: 160, distance: 10.0
click at [279, 203] on div "Reservation slot expires in 06:31 Reservation Summary You’re so close! To final…" at bounding box center [399, 213] width 799 height 369
click at [203, 160] on div "Reservation slot expires in 06:31 Reservation Summary You’re so close! To final…" at bounding box center [400, 213] width 406 height 368
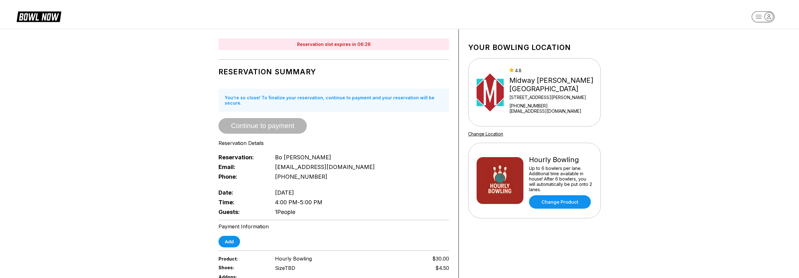
drag, startPoint x: 194, startPoint y: 140, endPoint x: 221, endPoint y: 154, distance: 30.4
click at [291, 195] on div "Reservation slot expires in 06:26 Reservation Summary You’re so close! To final…" at bounding box center [399, 213] width 799 height 369
click at [212, 147] on div "Reservation slot expires in 06:26 Reservation Summary You’re so close! To final…" at bounding box center [334, 213] width 250 height 368
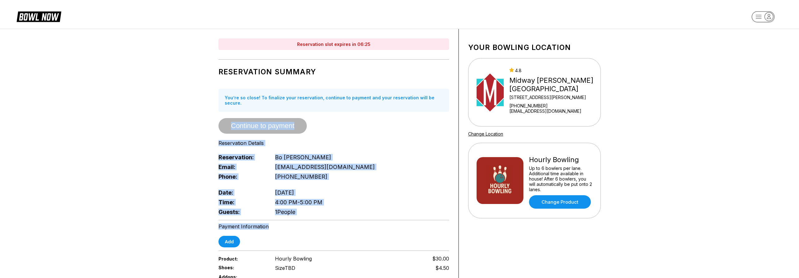
drag, startPoint x: 197, startPoint y: 126, endPoint x: 210, endPoint y: 157, distance: 34.4
click at [275, 201] on div "Reservation slot expires in 06:25 Reservation Summary You’re so close! To final…" at bounding box center [399, 213] width 799 height 369
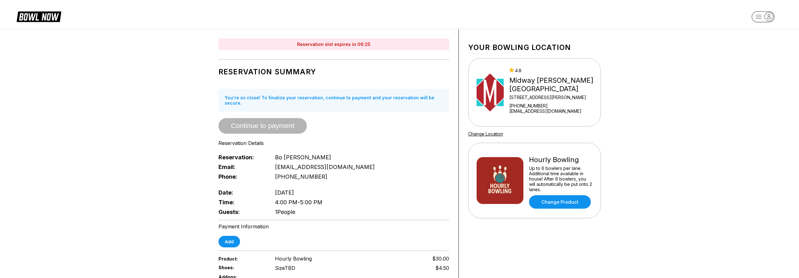
click at [180, 134] on div "Reservation slot expires in 06:25 Reservation Summary You’re so close! To final…" at bounding box center [399, 213] width 799 height 369
drag, startPoint x: 170, startPoint y: 115, endPoint x: 276, endPoint y: 215, distance: 146.2
click at [282, 219] on div "Reservation slot expires in 06:24 Reservation Summary You’re so close! To final…" at bounding box center [399, 213] width 799 height 369
click at [199, 149] on div "Reservation slot expires in 06:24 Reservation Summary You’re so close! To final…" at bounding box center [400, 213] width 406 height 368
drag, startPoint x: 168, startPoint y: 111, endPoint x: 242, endPoint y: 184, distance: 103.5
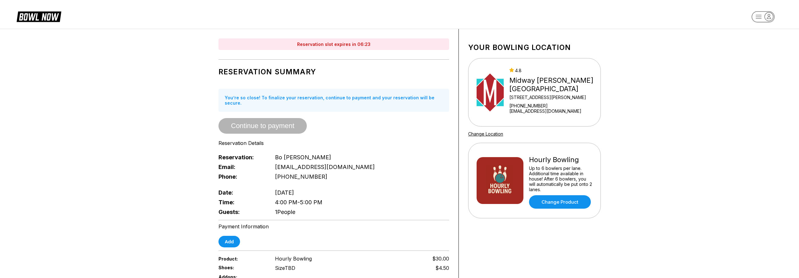
click at [271, 201] on div "Reservation slot expires in 06:23 Reservation Summary You’re so close! To final…" at bounding box center [399, 213] width 799 height 369
drag, startPoint x: 217, startPoint y: 165, endPoint x: 206, endPoint y: 157, distance: 13.6
click at [217, 165] on div "Reservation slot expires in 06:23 Reservation Summary You’re so close! To final…" at bounding box center [334, 213] width 250 height 368
drag, startPoint x: 319, startPoint y: 192, endPoint x: 215, endPoint y: 152, distance: 112.1
click at [215, 152] on div "Reservation slot expires in 06:22 Reservation Summary You’re so close! To final…" at bounding box center [399, 213] width 799 height 369
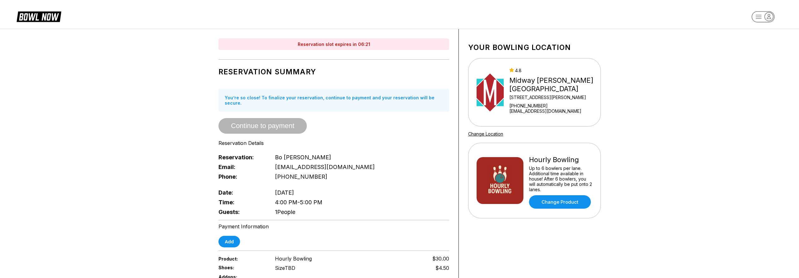
click at [215, 152] on div "Reservation slot expires in 06:21 Reservation Summary You’re so close! To final…" at bounding box center [334, 213] width 250 height 368
click at [170, 180] on div "Reservation slot expires in 06:17 Reservation Summary You’re so close! To final…" at bounding box center [399, 213] width 799 height 369
click at [166, 179] on div "Reservation slot expires in 06:11 Reservation Summary You’re so close! To final…" at bounding box center [399, 213] width 799 height 369
drag, startPoint x: 155, startPoint y: 156, endPoint x: 287, endPoint y: 190, distance: 136.0
click at [316, 200] on div "Reservation slot expires in 06:10 Reservation Summary You’re so close! To final…" at bounding box center [399, 213] width 799 height 369
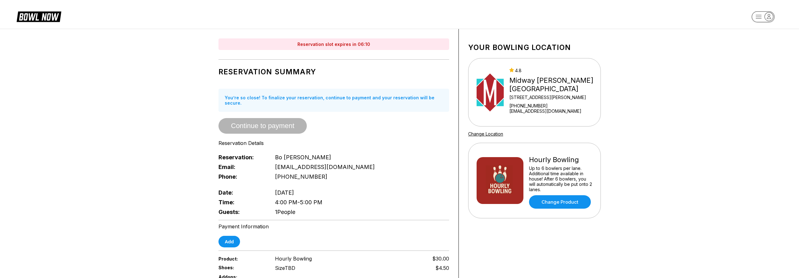
click at [182, 160] on div "Reservation slot expires in 06:10 Reservation Summary You’re so close! To final…" at bounding box center [399, 213] width 799 height 369
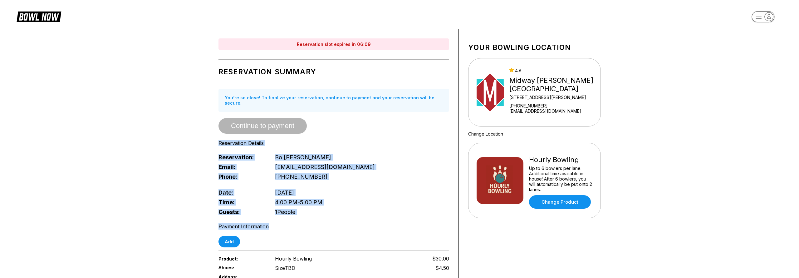
drag, startPoint x: 223, startPoint y: 156, endPoint x: 258, endPoint y: 177, distance: 40.7
click at [339, 214] on div "Reservation slot expires in 06:09 Reservation Summary You’re so close! To final…" at bounding box center [399, 213] width 799 height 369
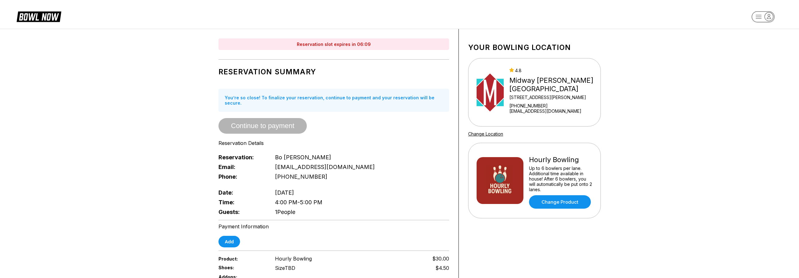
click at [200, 152] on div "Reservation slot expires in 06:09 Reservation Summary You’re so close! To final…" at bounding box center [400, 213] width 406 height 368
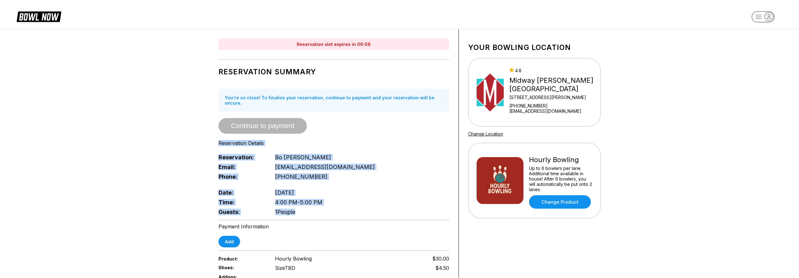
drag, startPoint x: 195, startPoint y: 138, endPoint x: 274, endPoint y: 183, distance: 91.4
click at [343, 214] on div "Reservation slot expires in 06:08 Reservation Summary You’re so close! To final…" at bounding box center [399, 213] width 799 height 369
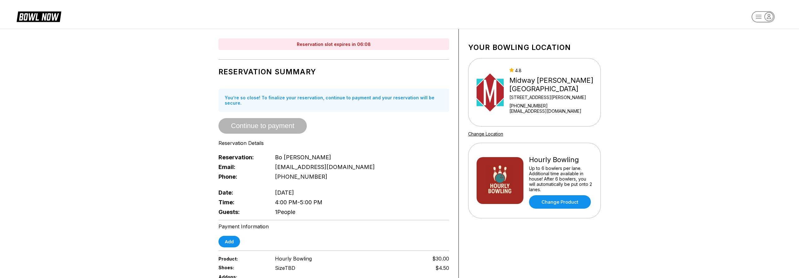
click at [175, 151] on div "Reservation slot expires in 06:08 Reservation Summary You’re so close! To final…" at bounding box center [399, 213] width 799 height 369
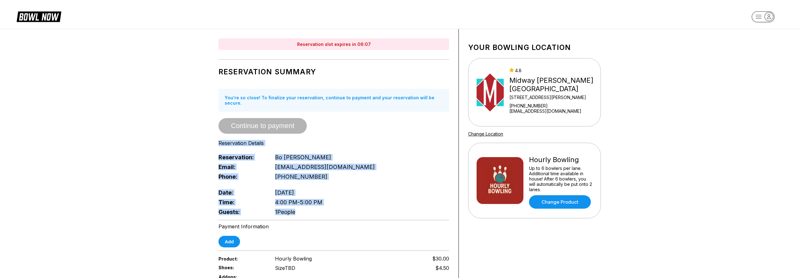
drag
click at [338, 218] on div "Reservation slot expires in 06:07 Reservation Summary You’re so close! To final…" at bounding box center [399, 213] width 799 height 369
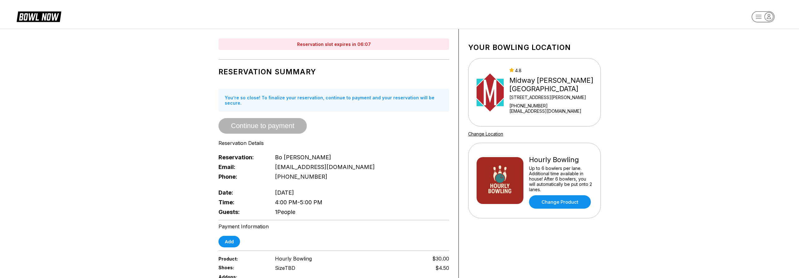
click at [175, 162] on div "Reservation slot expires in 06:07 Reservation Summary You’re so close! To final…" at bounding box center [399, 213] width 799 height 369
click at [342, 210] on div "Reservation slot expires in 06:07 Reservation Summary You’re so close! To final…" at bounding box center [399, 213] width 799 height 369
click at [189, 161] on div "Reservation slot expires in 06:06 Reservation Summary You’re so close! To final…" at bounding box center [399, 213] width 799 height 369
